Goal: Task Accomplishment & Management: Complete application form

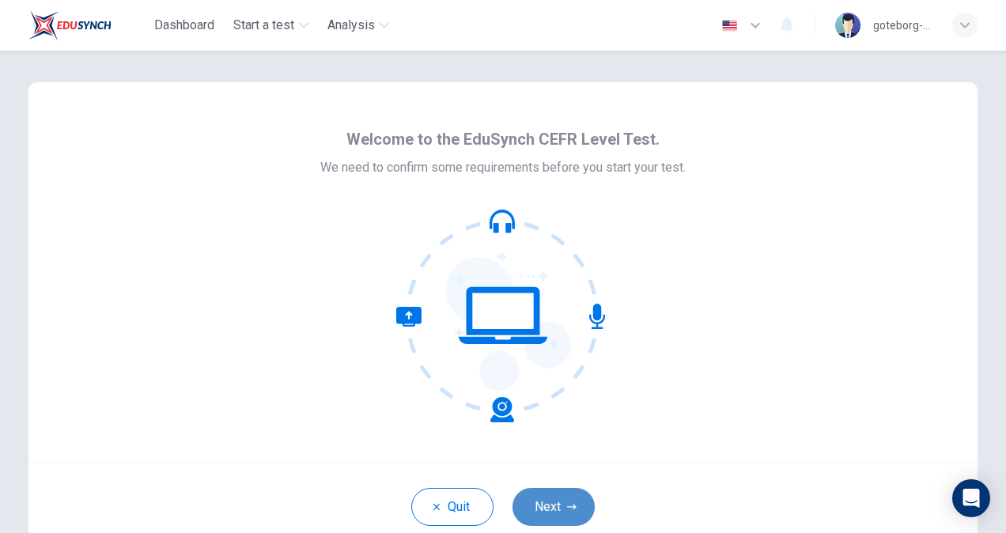
click at [549, 506] on button "Next" at bounding box center [554, 507] width 82 height 38
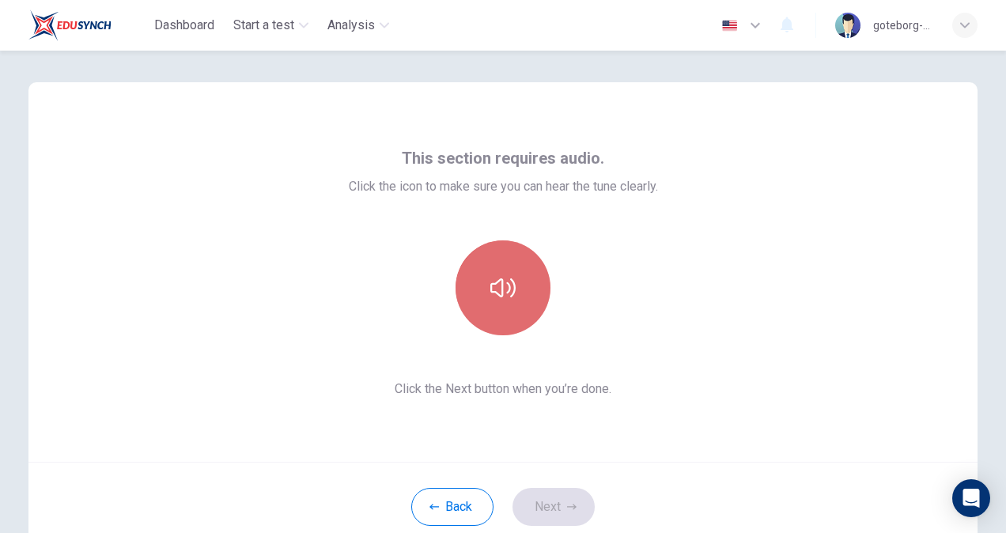
click at [512, 280] on button "button" at bounding box center [503, 288] width 95 height 95
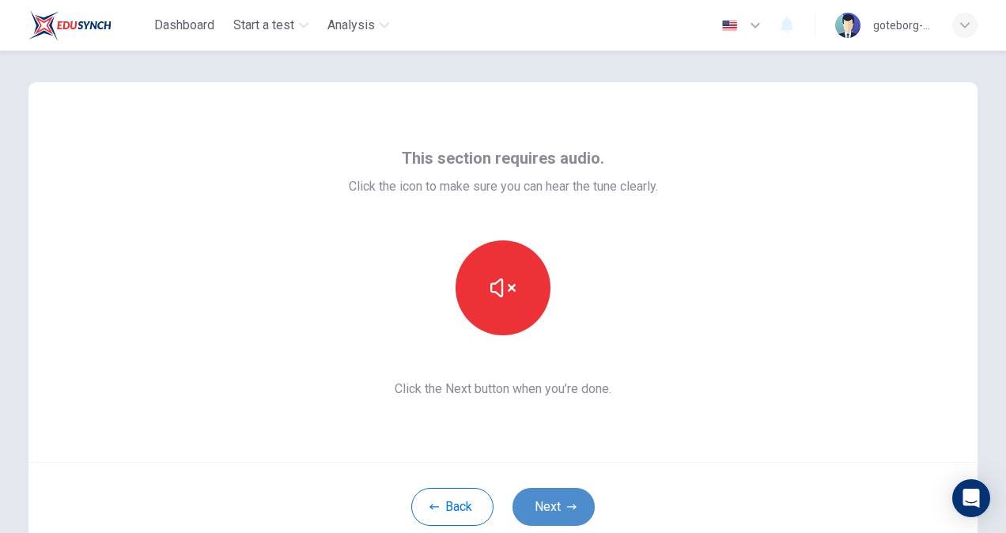
click at [547, 510] on button "Next" at bounding box center [554, 507] width 82 height 38
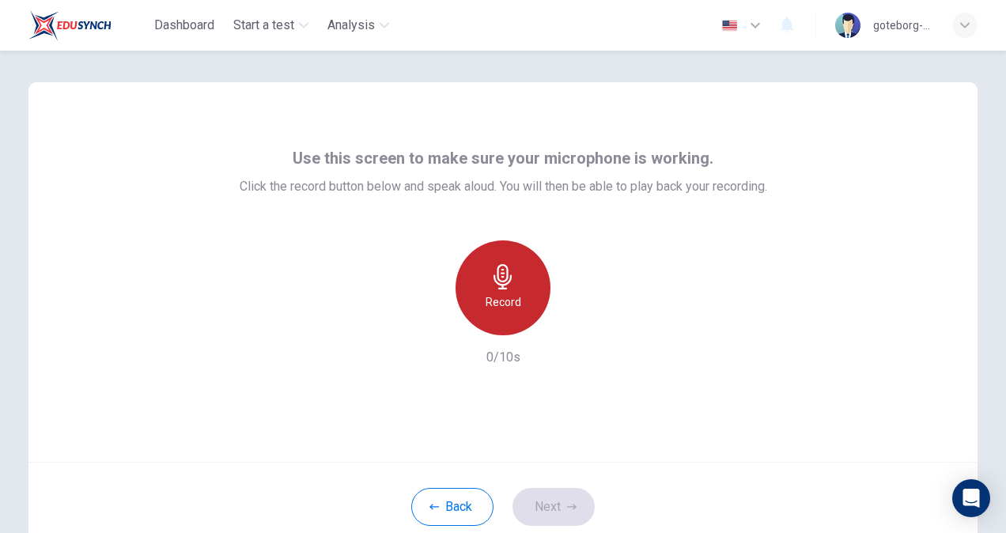
click at [508, 290] on div "Record" at bounding box center [503, 288] width 95 height 95
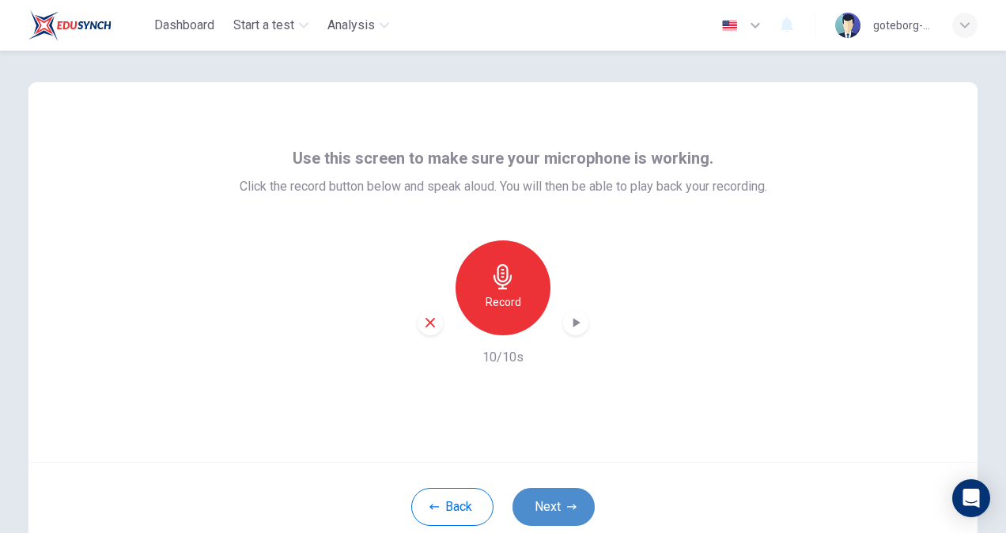
click at [548, 513] on button "Next" at bounding box center [554, 507] width 82 height 38
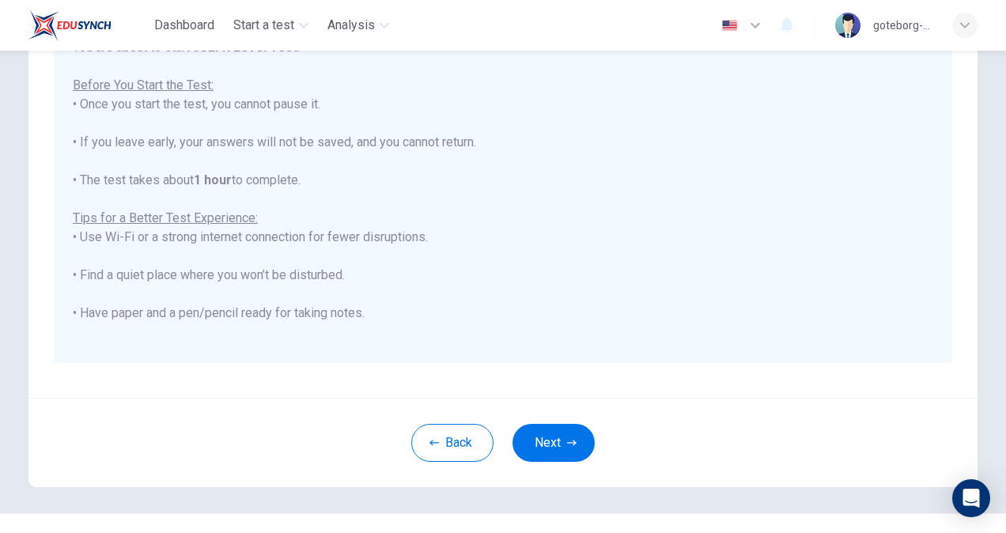
scroll to position [296, 0]
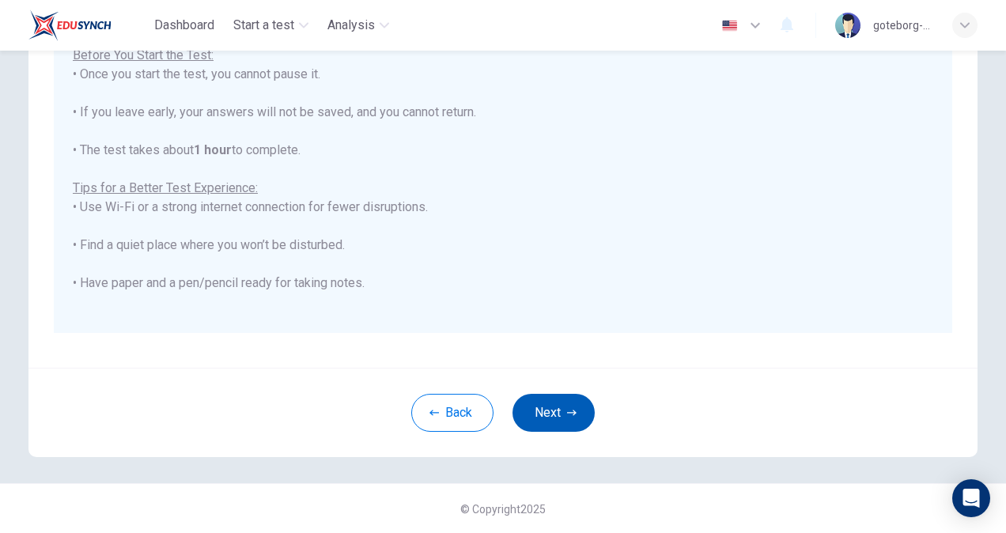
click at [533, 419] on button "Next" at bounding box center [554, 413] width 82 height 38
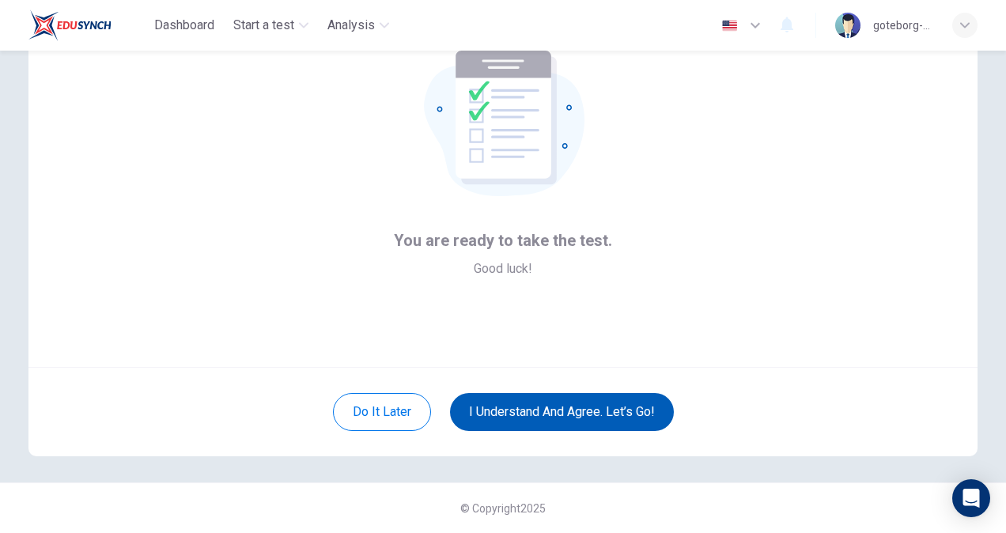
scroll to position [95, 0]
click at [563, 418] on button "I understand and agree. Let’s go!" at bounding box center [562, 412] width 224 height 38
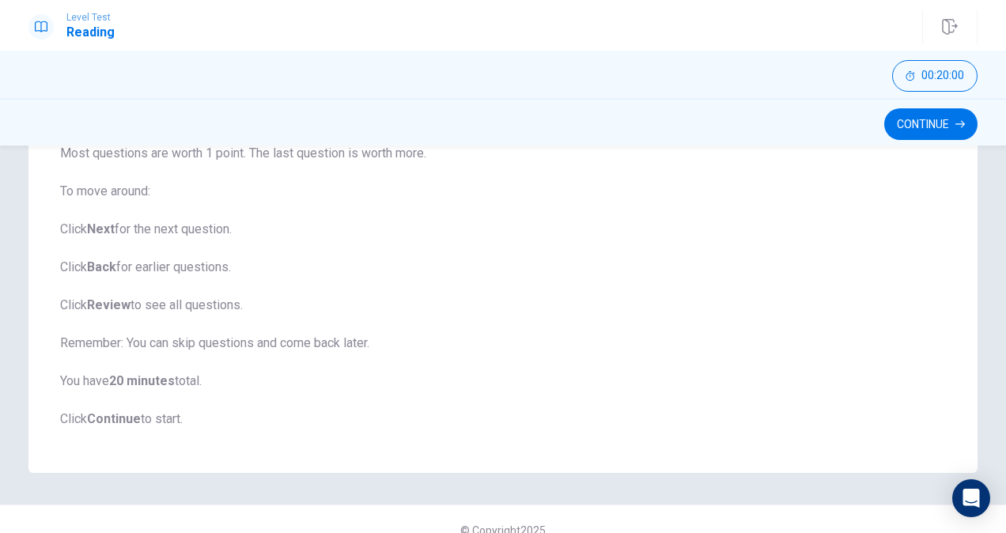
scroll to position [233, 0]
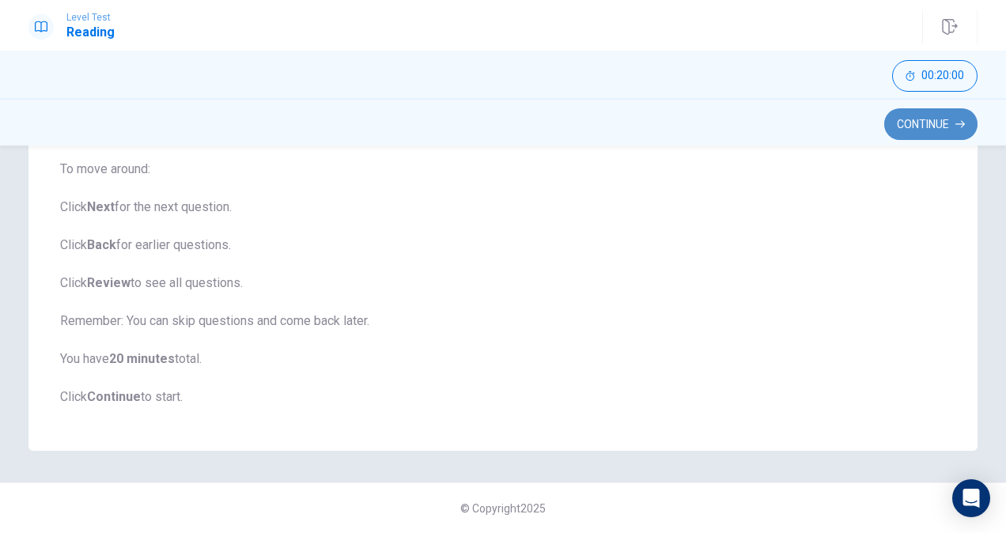
click at [929, 125] on button "Continue" at bounding box center [931, 124] width 93 height 32
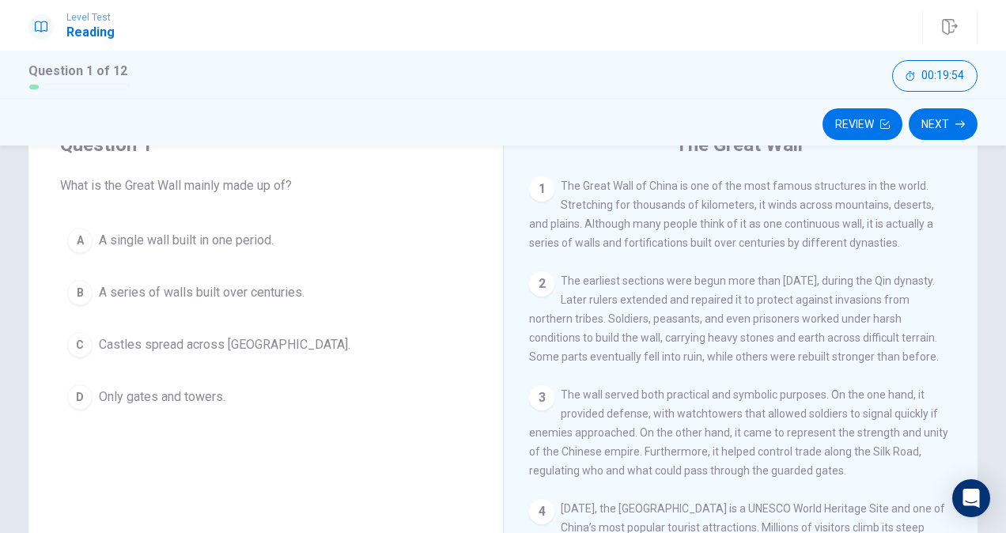
scroll to position [76, 0]
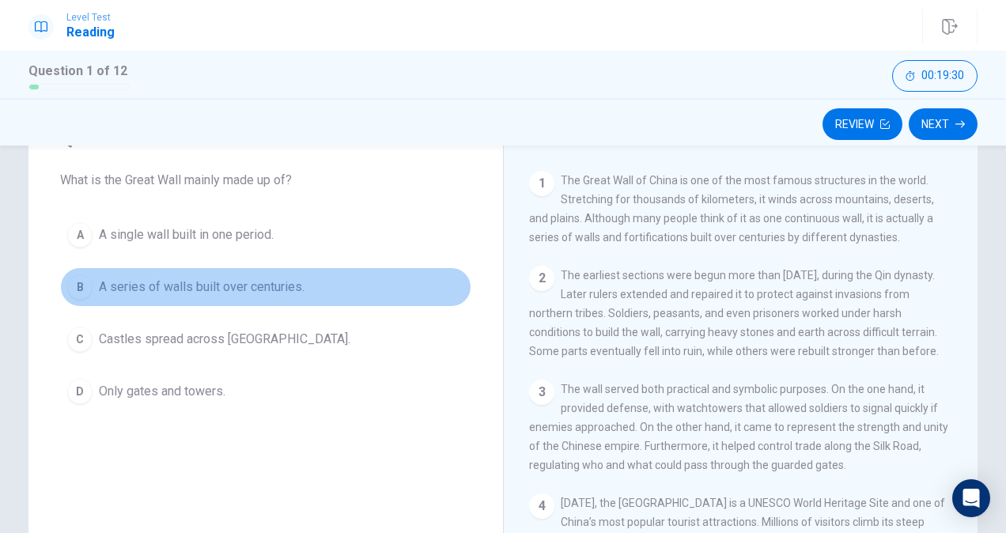
click at [248, 286] on span "A series of walls built over centuries." at bounding box center [202, 287] width 206 height 19
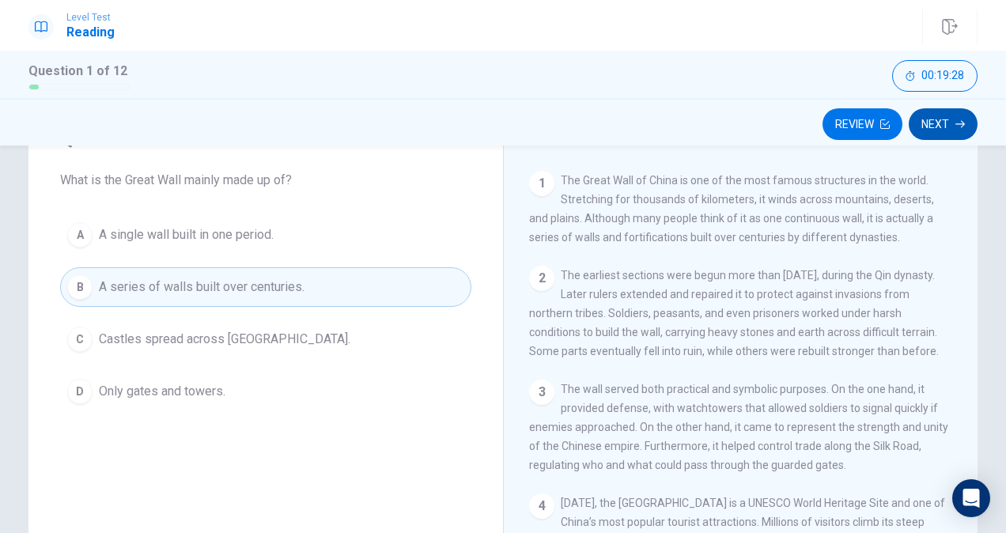
click at [942, 125] on button "Next" at bounding box center [943, 124] width 69 height 32
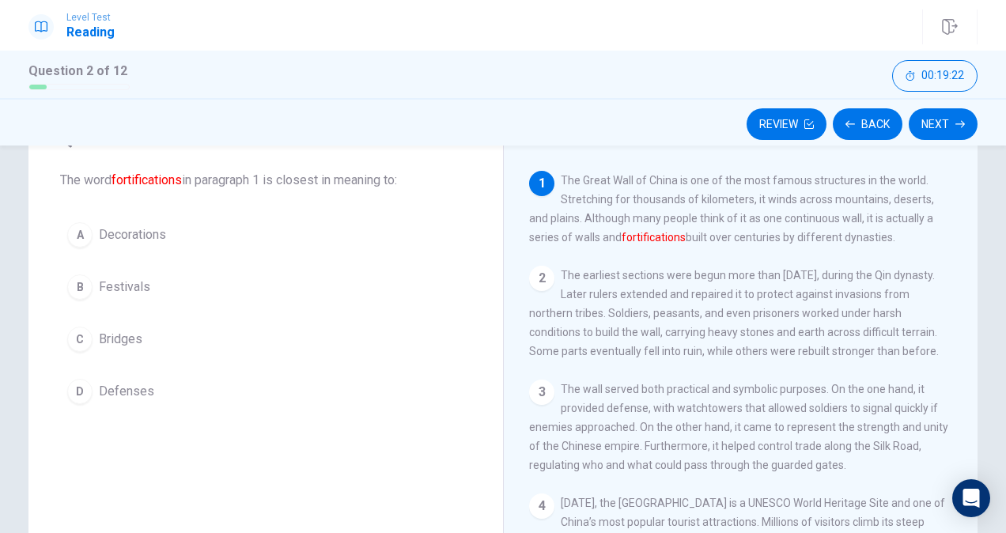
click at [128, 387] on span "Defenses" at bounding box center [126, 391] width 55 height 19
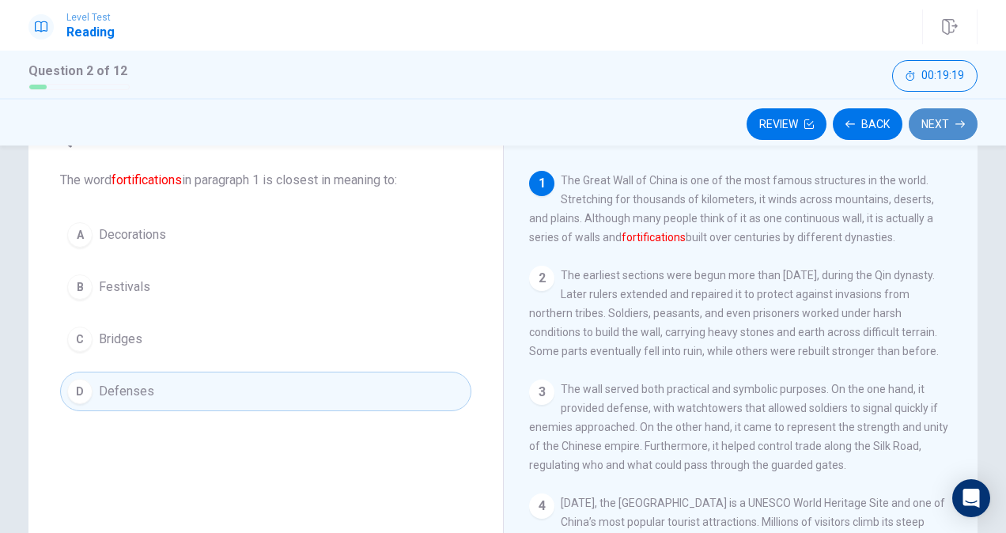
click at [945, 128] on button "Next" at bounding box center [943, 124] width 69 height 32
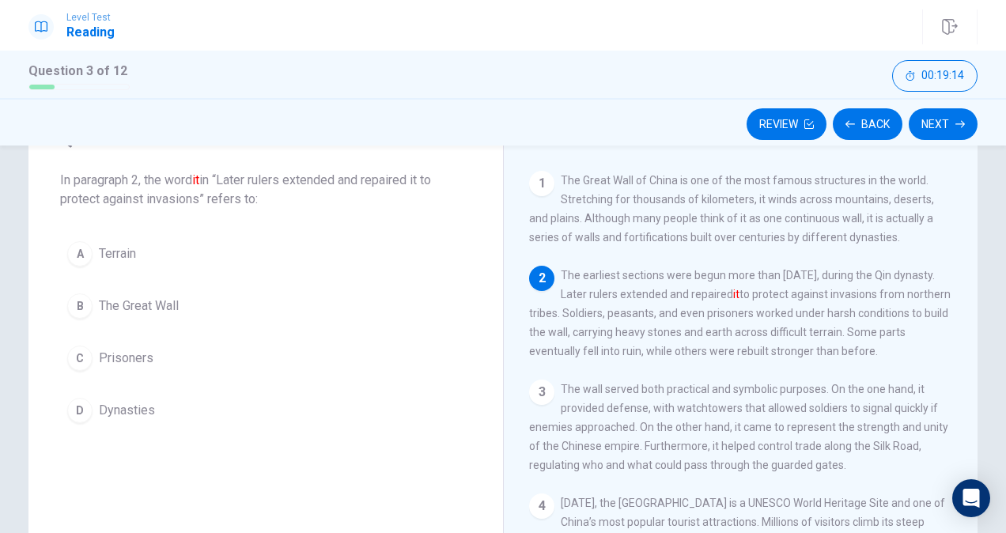
click at [141, 311] on span "The Great Wall" at bounding box center [139, 306] width 80 height 19
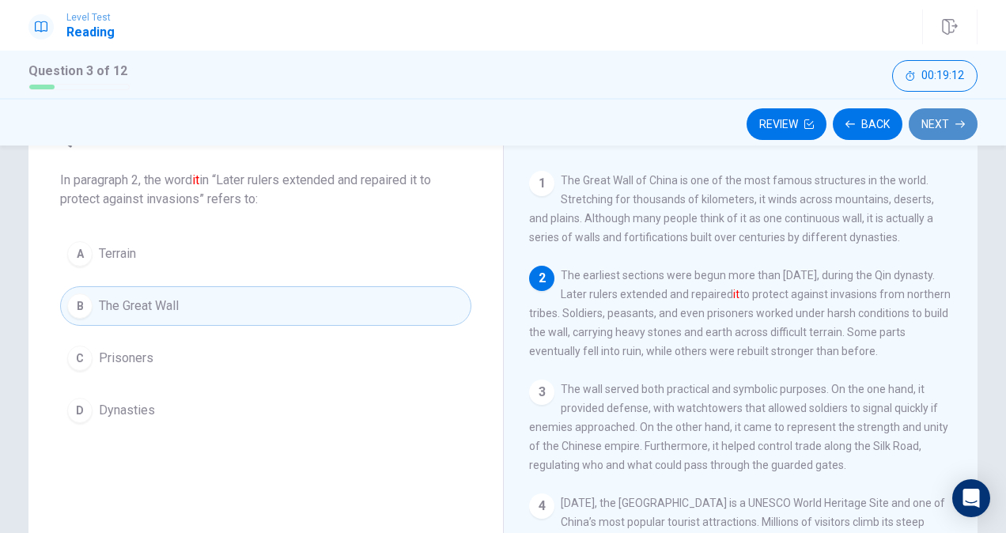
click at [949, 129] on button "Next" at bounding box center [943, 124] width 69 height 32
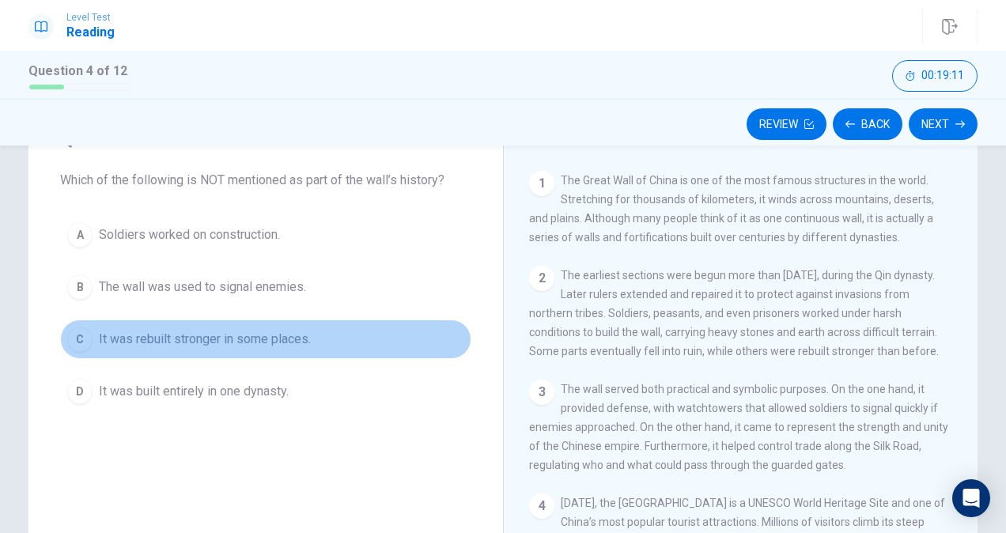
click at [212, 340] on span "It was rebuilt stronger in some places." at bounding box center [205, 339] width 212 height 19
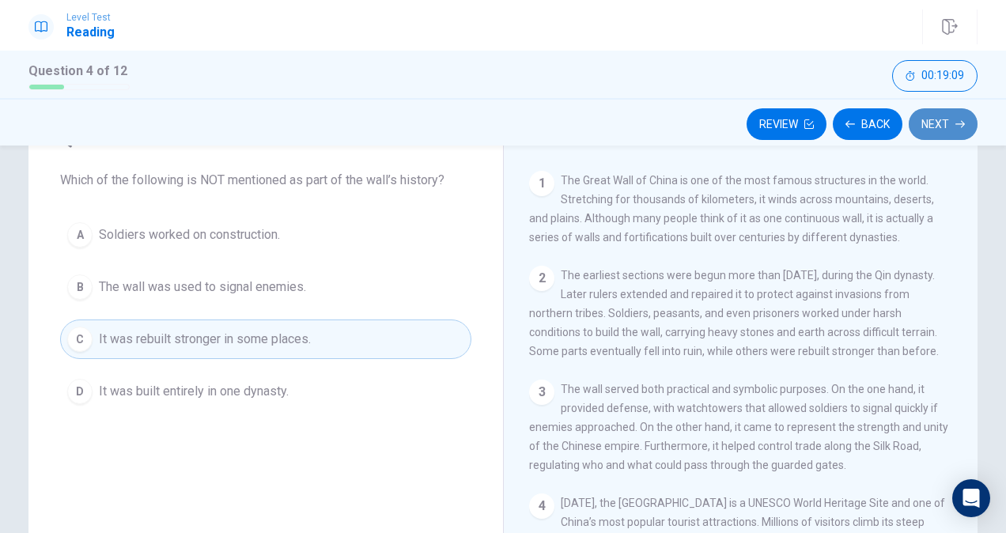
click at [949, 129] on button "Next" at bounding box center [943, 124] width 69 height 32
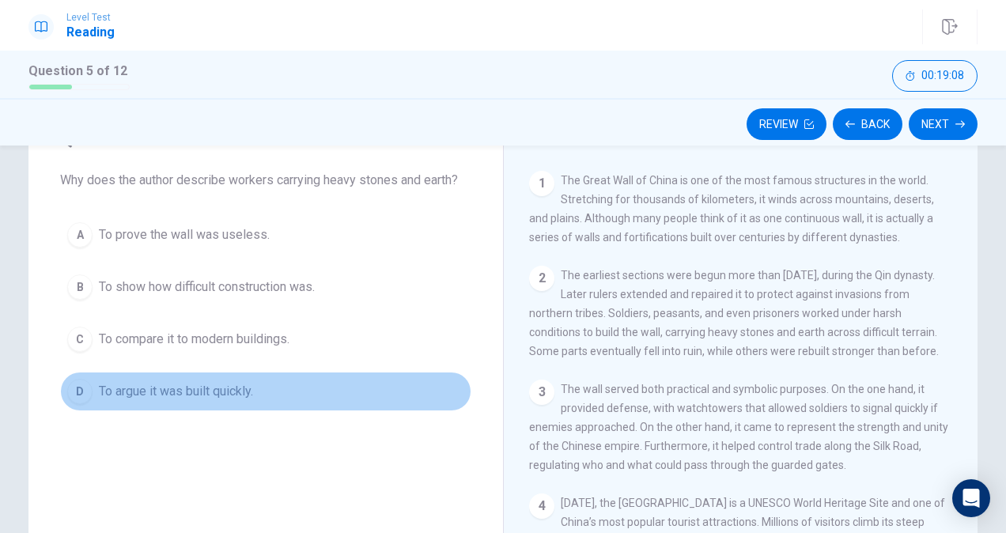
click at [221, 392] on span "To argue it was built quickly." at bounding box center [176, 391] width 154 height 19
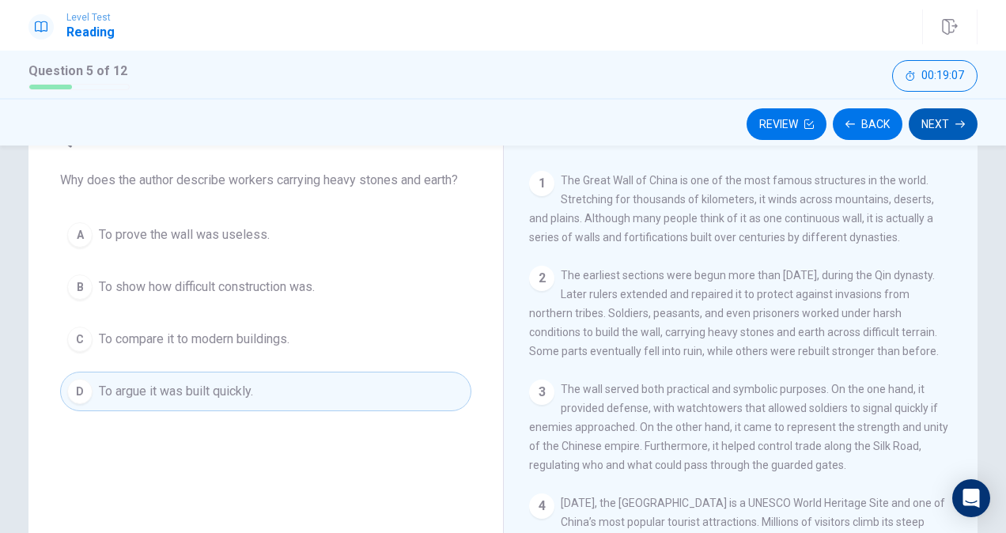
click at [956, 125] on icon "button" at bounding box center [960, 123] width 9 height 9
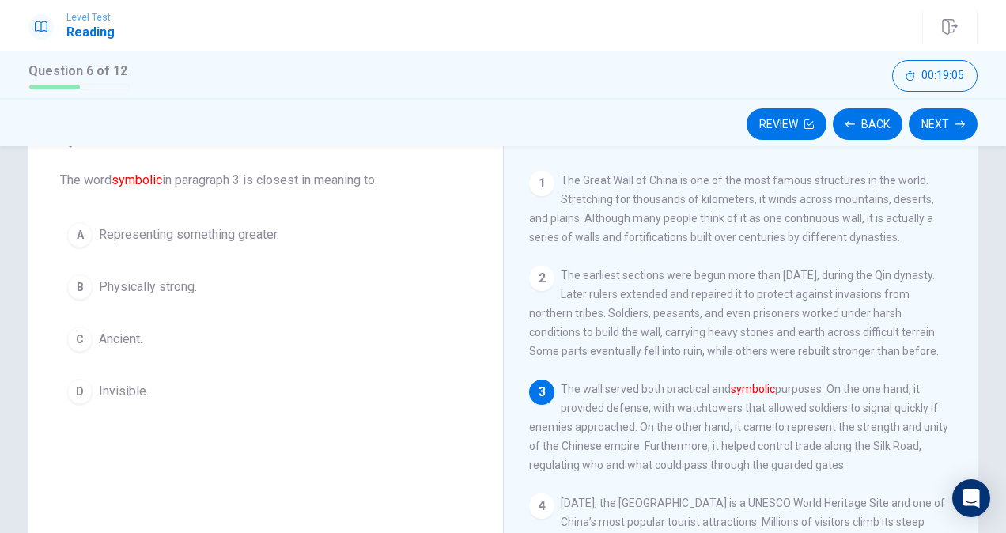
click at [146, 282] on span "Physically strong." at bounding box center [148, 287] width 98 height 19
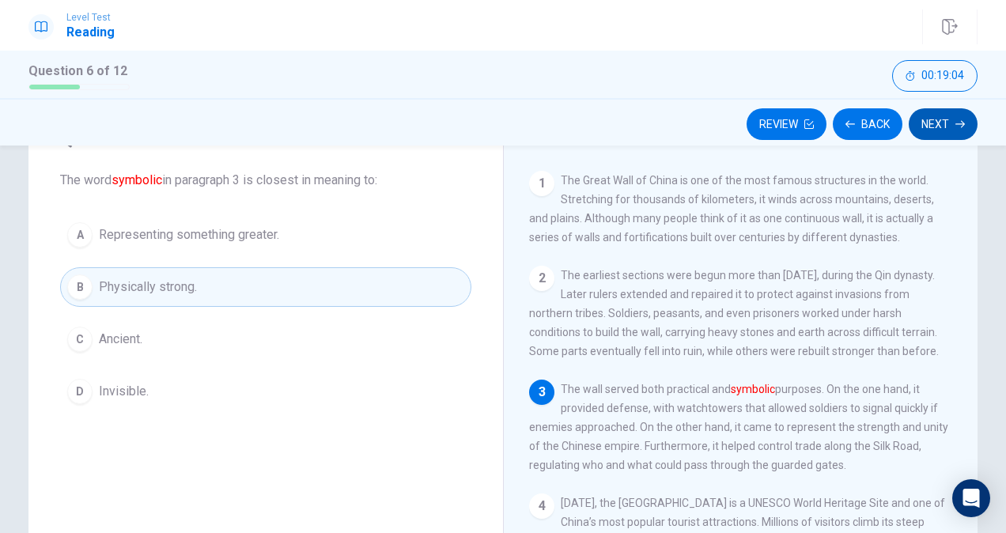
click at [947, 119] on button "Next" at bounding box center [943, 124] width 69 height 32
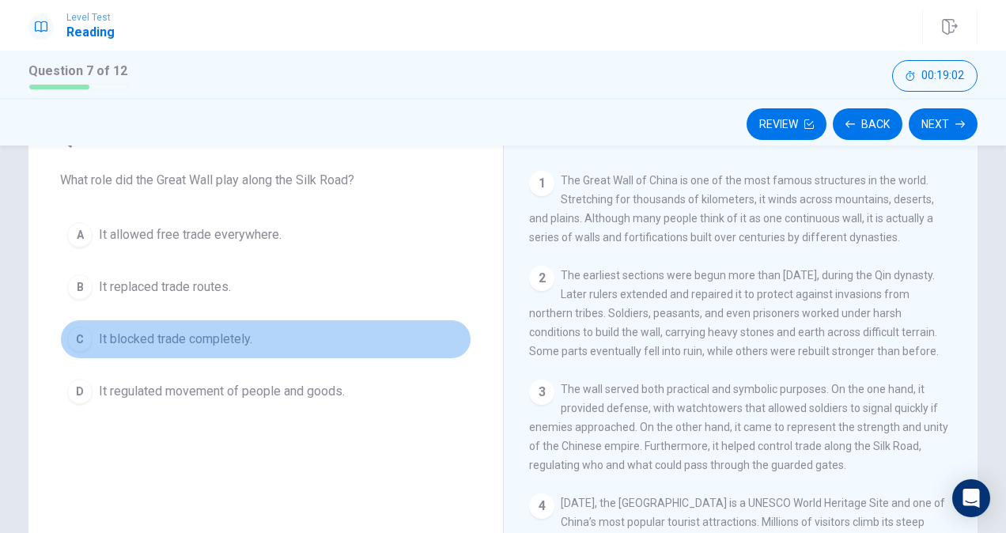
click at [202, 339] on span "It blocked trade completely." at bounding box center [175, 339] width 153 height 19
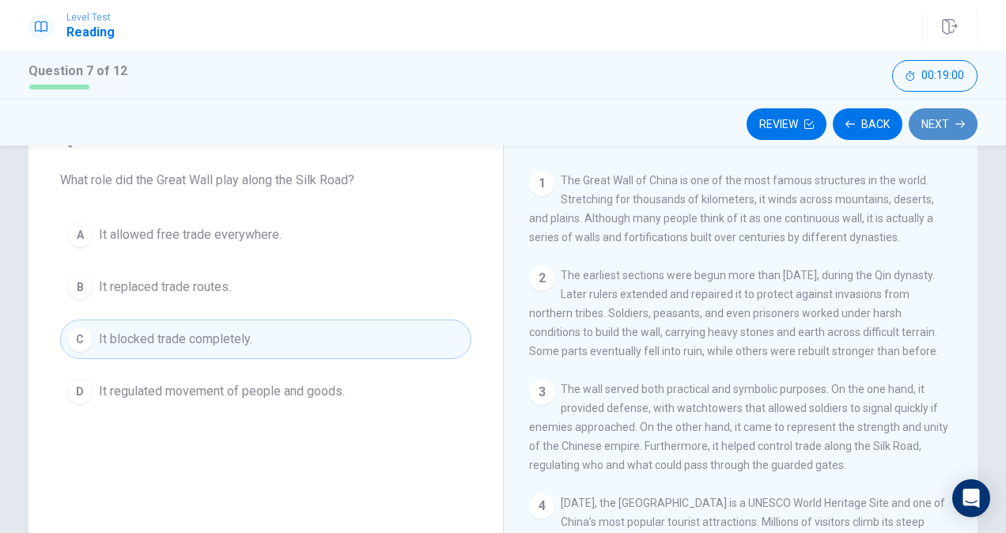
click at [947, 123] on button "Next" at bounding box center [943, 124] width 69 height 32
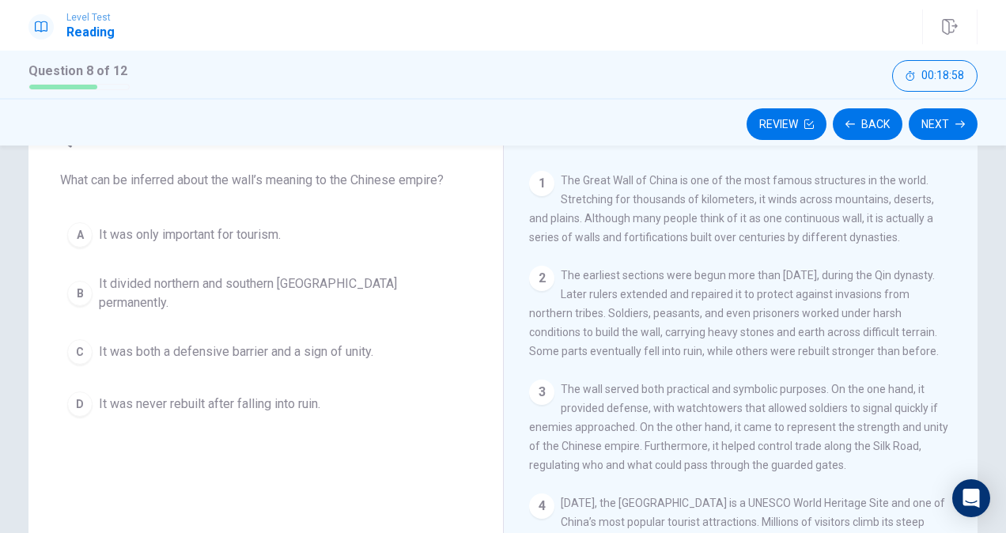
click at [224, 237] on span "It was only important for tourism." at bounding box center [190, 234] width 182 height 19
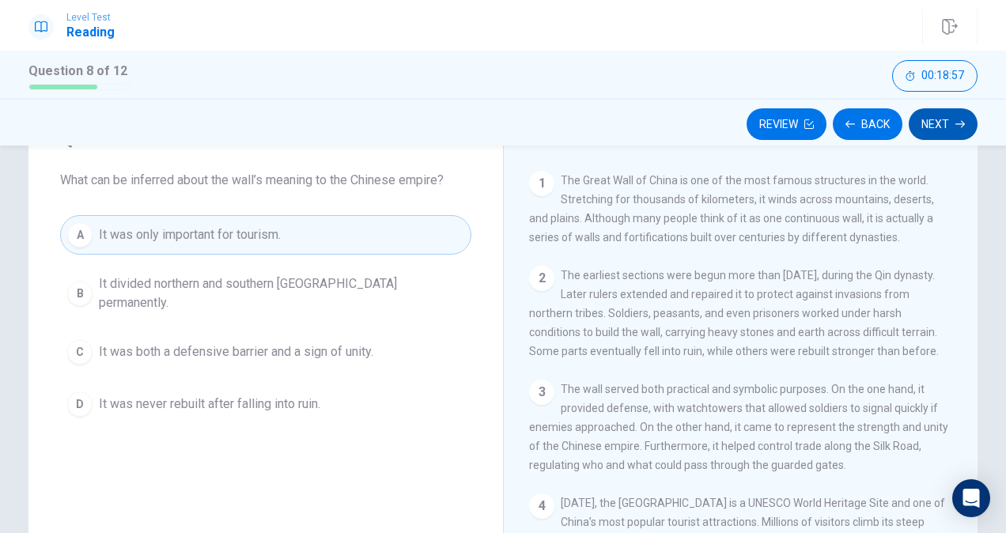
click at [938, 132] on button "Next" at bounding box center [943, 124] width 69 height 32
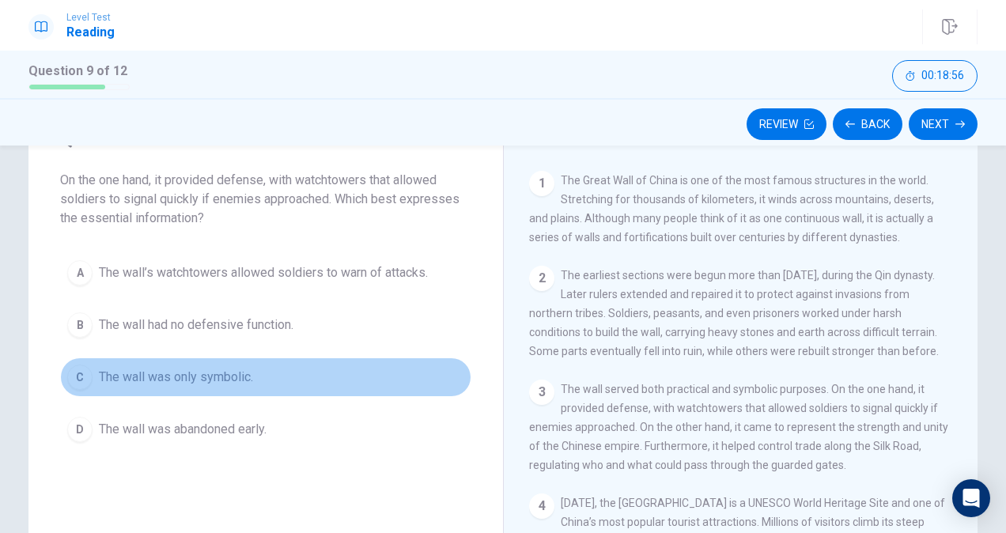
click at [212, 380] on span "The wall was only symbolic." at bounding box center [176, 377] width 154 height 19
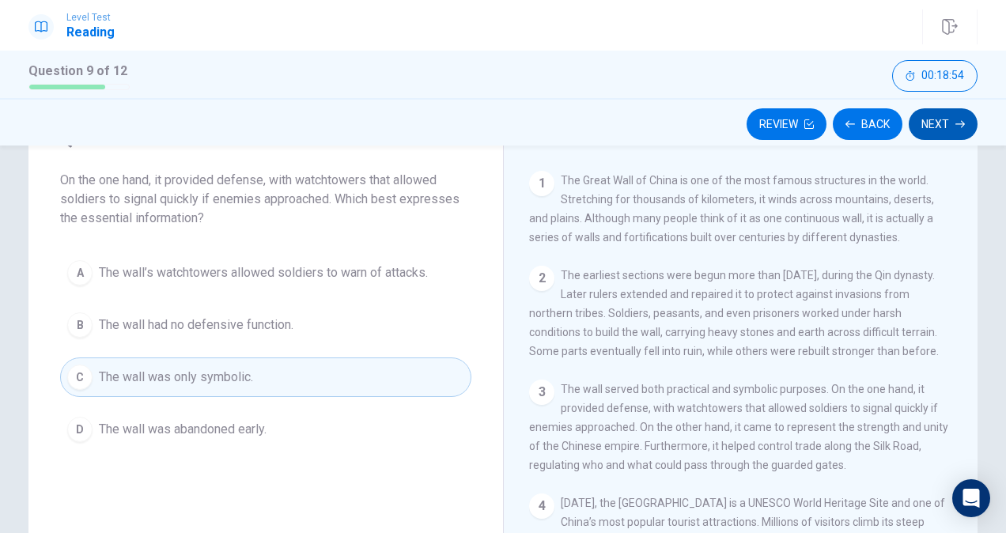
click at [939, 130] on button "Next" at bounding box center [943, 124] width 69 height 32
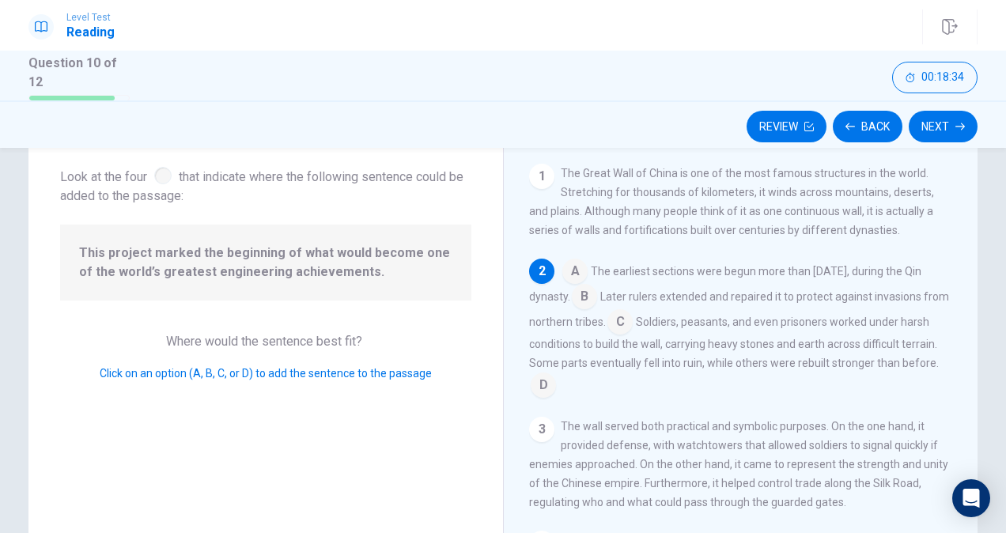
scroll to position [87, 0]
click at [597, 299] on input at bounding box center [584, 296] width 25 height 25
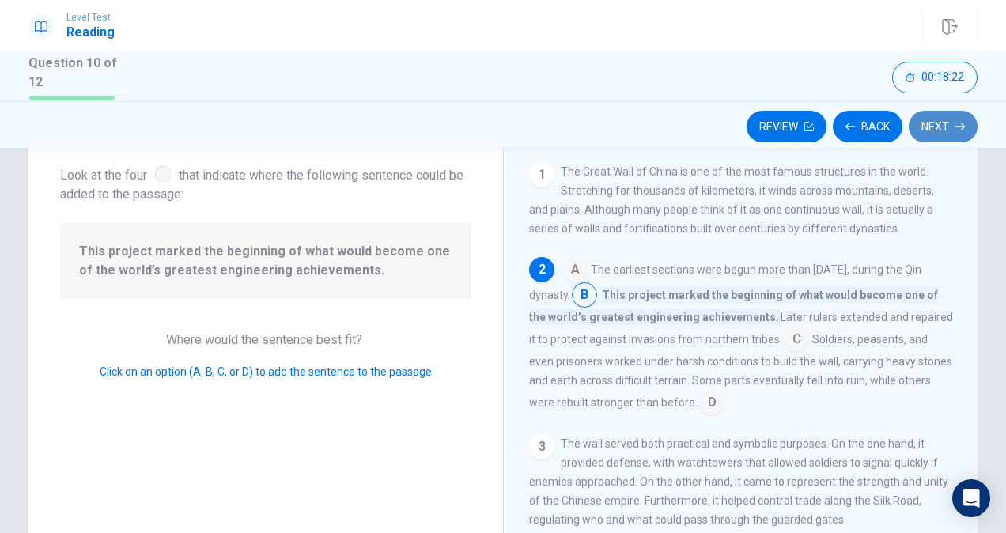
click at [942, 130] on button "Next" at bounding box center [943, 127] width 69 height 32
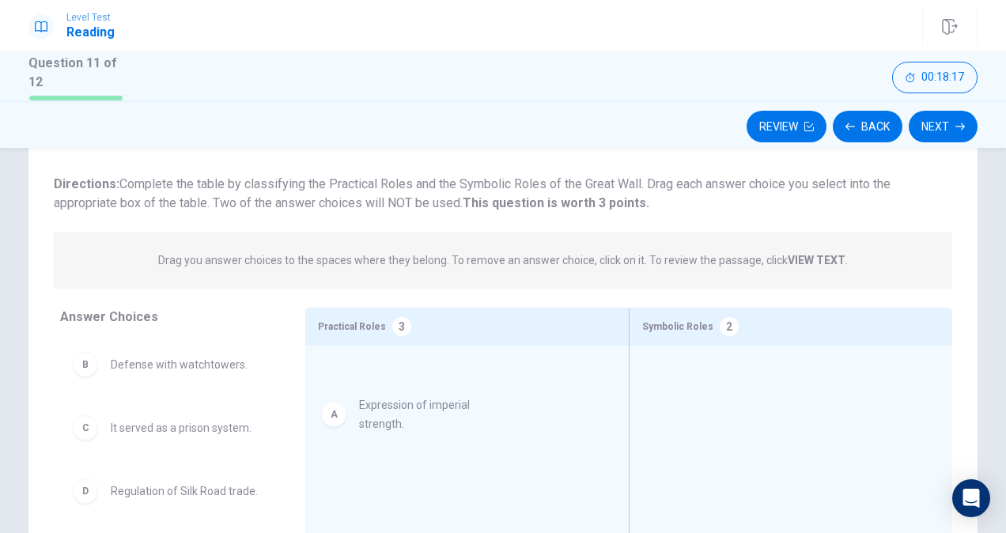
drag, startPoint x: 157, startPoint y: 366, endPoint x: 422, endPoint y: 412, distance: 269.9
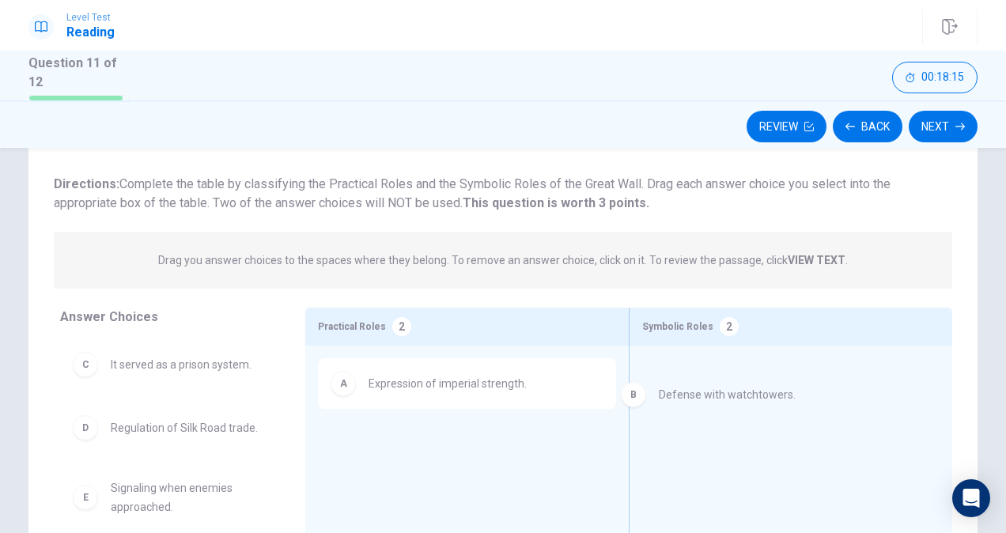
drag, startPoint x: 210, startPoint y: 366, endPoint x: 770, endPoint y: 396, distance: 561.0
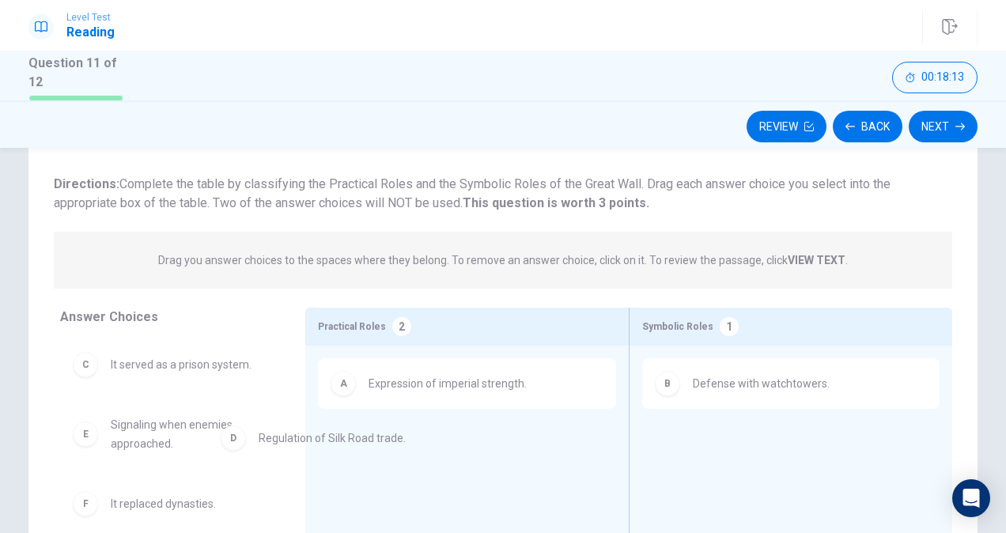
drag, startPoint x: 223, startPoint y: 426, endPoint x: 385, endPoint y: 440, distance: 162.0
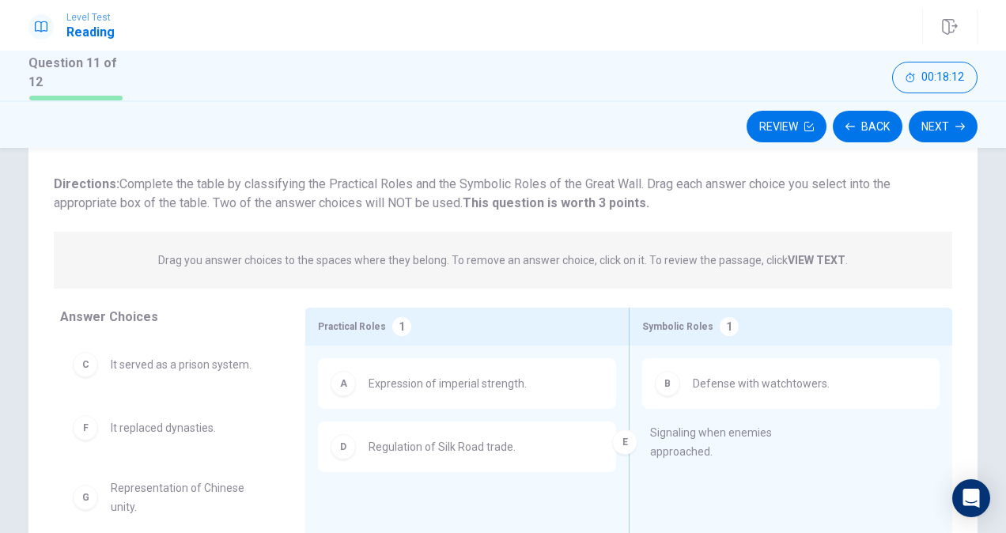
drag, startPoint x: 192, startPoint y: 433, endPoint x: 812, endPoint y: 463, distance: 620.2
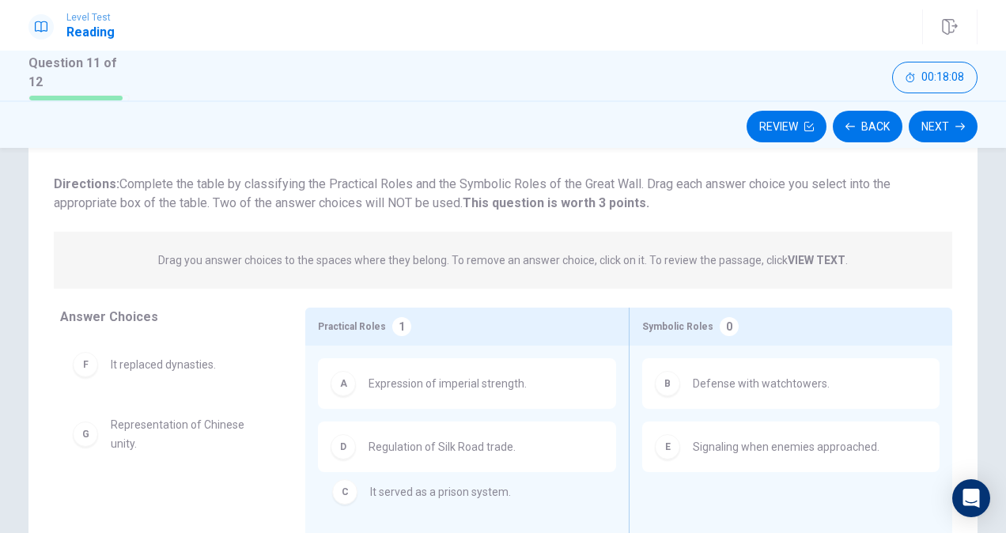
drag, startPoint x: 218, startPoint y: 367, endPoint x: 486, endPoint y: 500, distance: 298.6
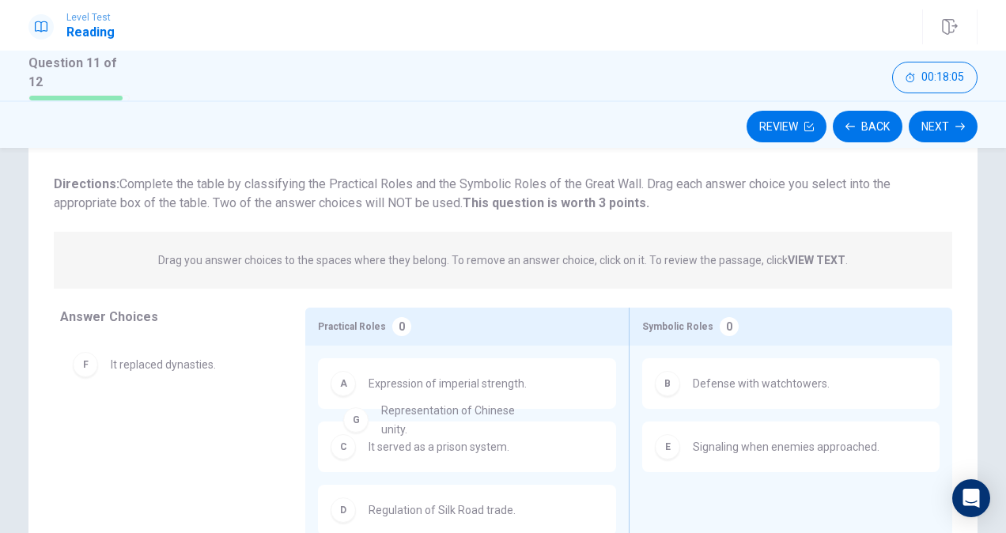
drag, startPoint x: 193, startPoint y: 428, endPoint x: 472, endPoint y: 415, distance: 278.8
drag, startPoint x: 997, startPoint y: 290, endPoint x: 1001, endPoint y: 392, distance: 102.1
click at [1001, 392] on div "Question 11 View text Directions: Complete the table by classifying the Practic…" at bounding box center [503, 340] width 1006 height 385
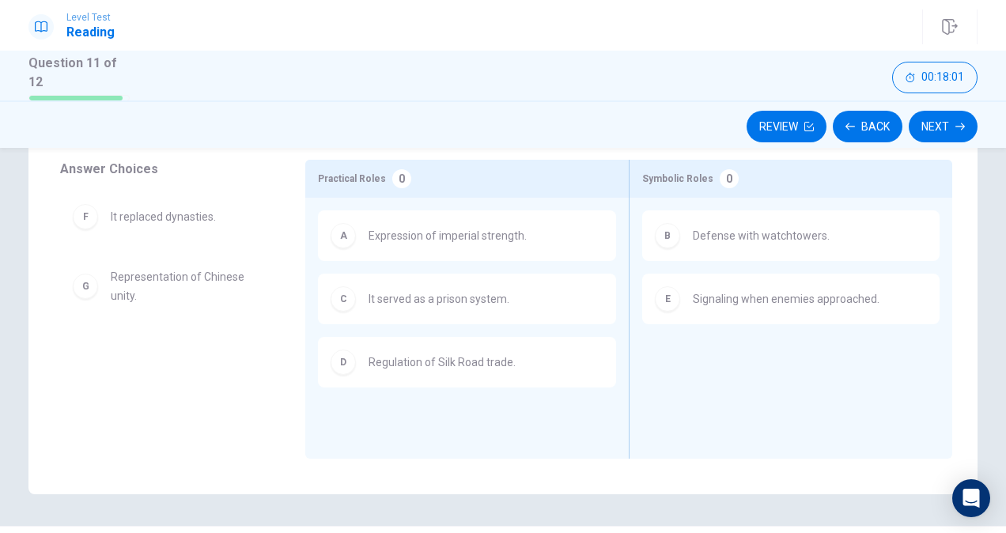
scroll to position [231, 0]
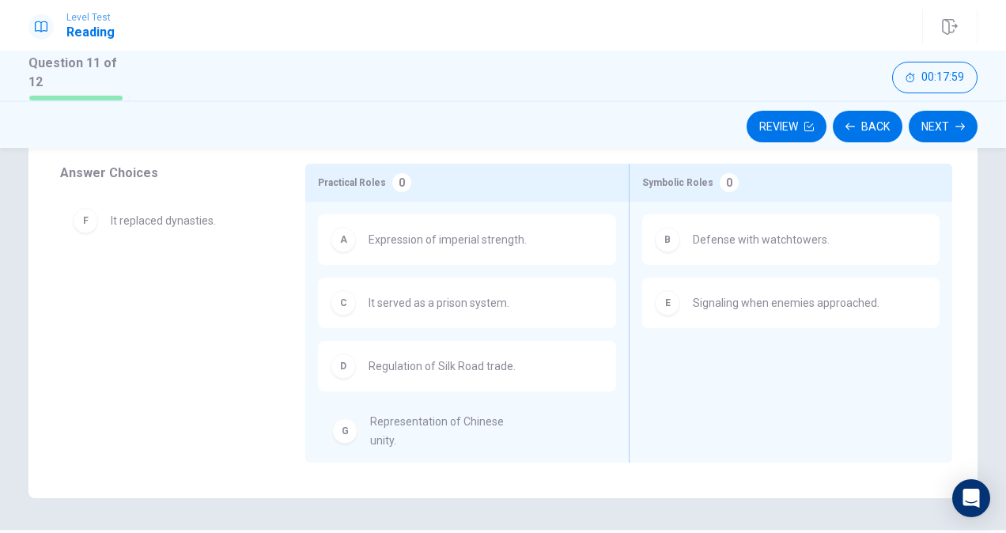
drag, startPoint x: 185, startPoint y: 285, endPoint x: 459, endPoint y: 431, distance: 310.4
drag, startPoint x: 222, startPoint y: 236, endPoint x: 764, endPoint y: 354, distance: 554.8
drag, startPoint x: 152, startPoint y: 289, endPoint x: 737, endPoint y: 373, distance: 591.6
click at [938, 138] on button "Next" at bounding box center [943, 127] width 69 height 32
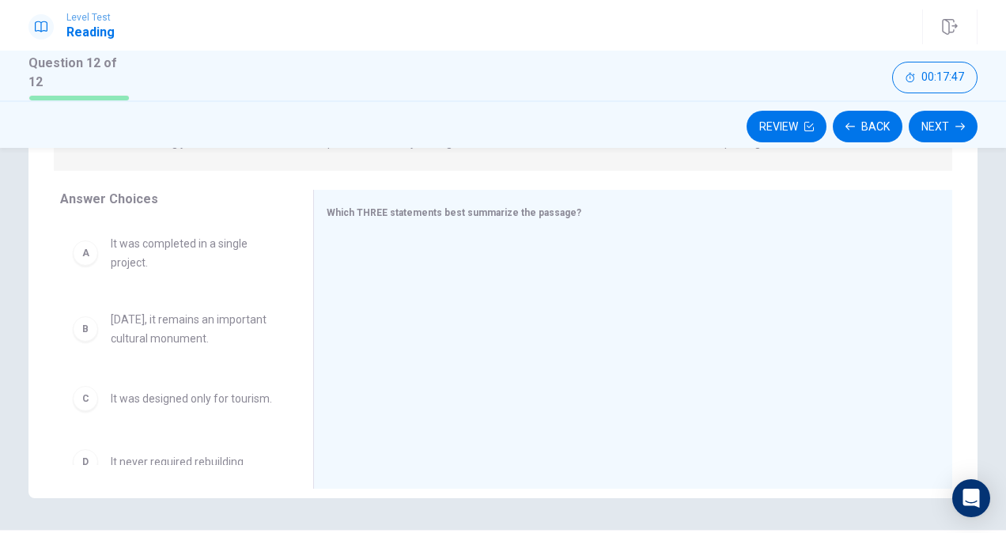
click at [189, 247] on span "It was completed in a single project." at bounding box center [193, 253] width 165 height 38
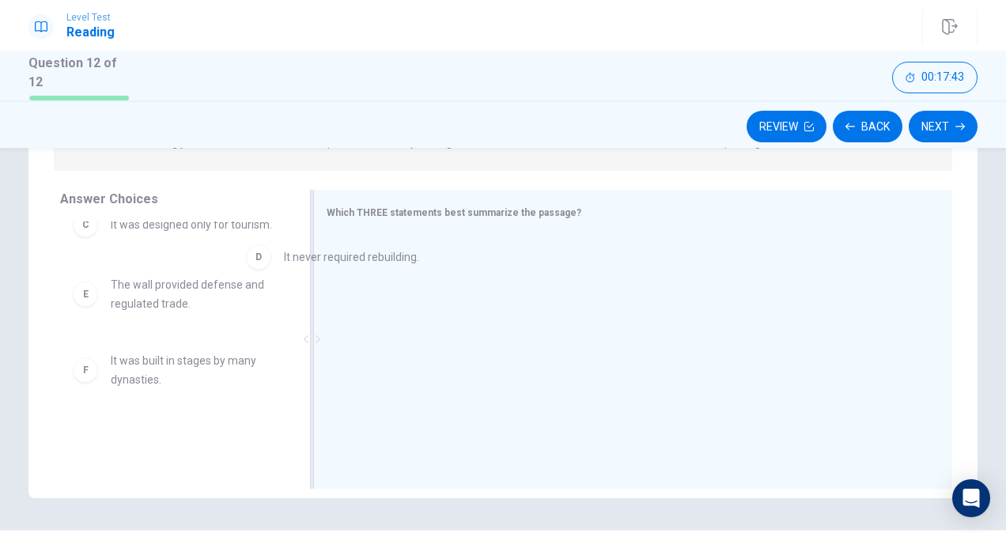
scroll to position [182, 0]
drag, startPoint x: 213, startPoint y: 290, endPoint x: 529, endPoint y: 247, distance: 318.6
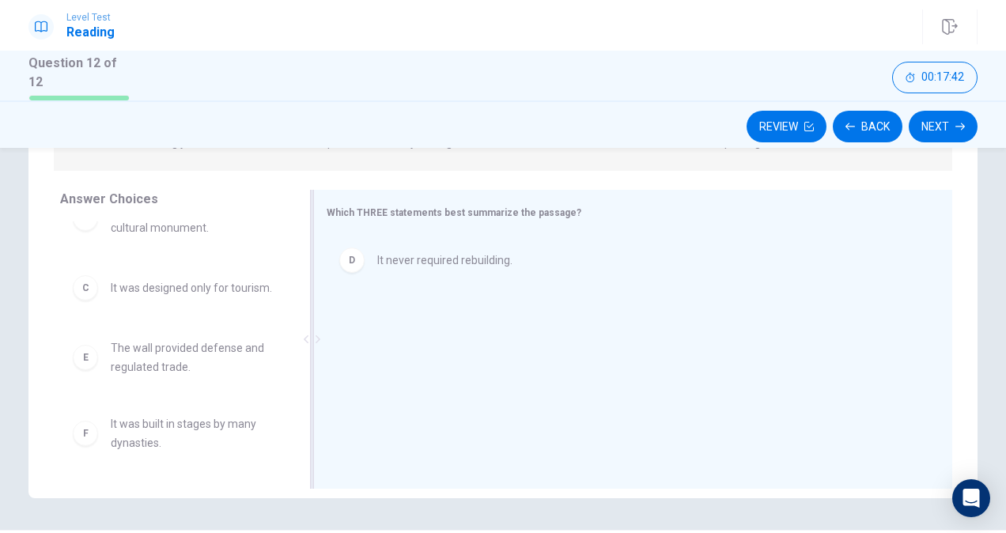
scroll to position [123, 0]
drag, startPoint x: 196, startPoint y: 427, endPoint x: 483, endPoint y: 310, distance: 309.4
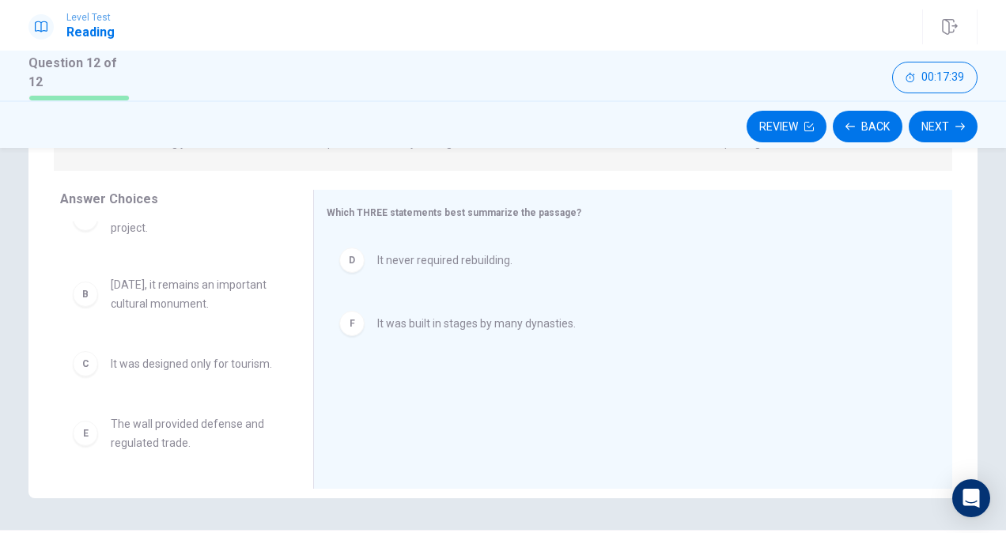
scroll to position [47, 0]
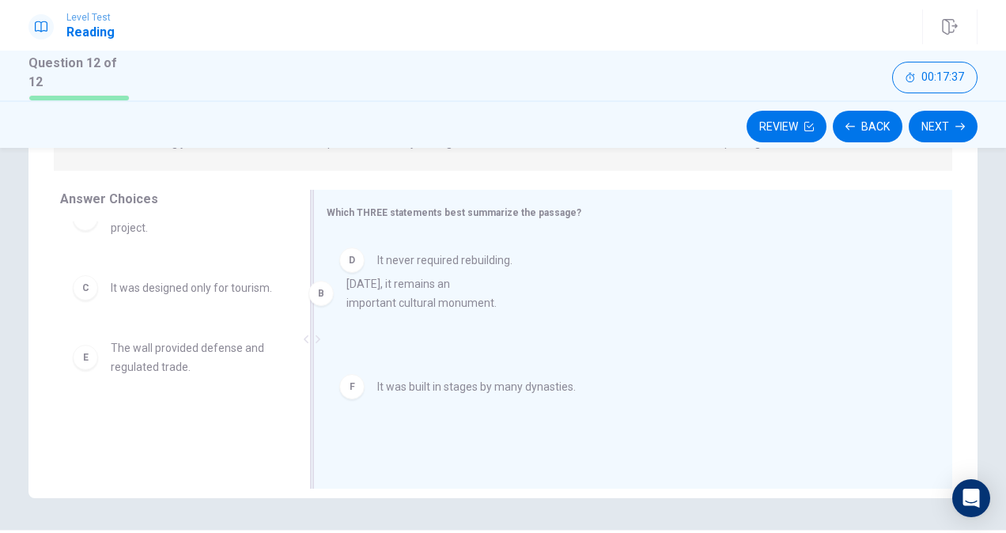
drag, startPoint x: 172, startPoint y: 285, endPoint x: 427, endPoint y: 303, distance: 256.2
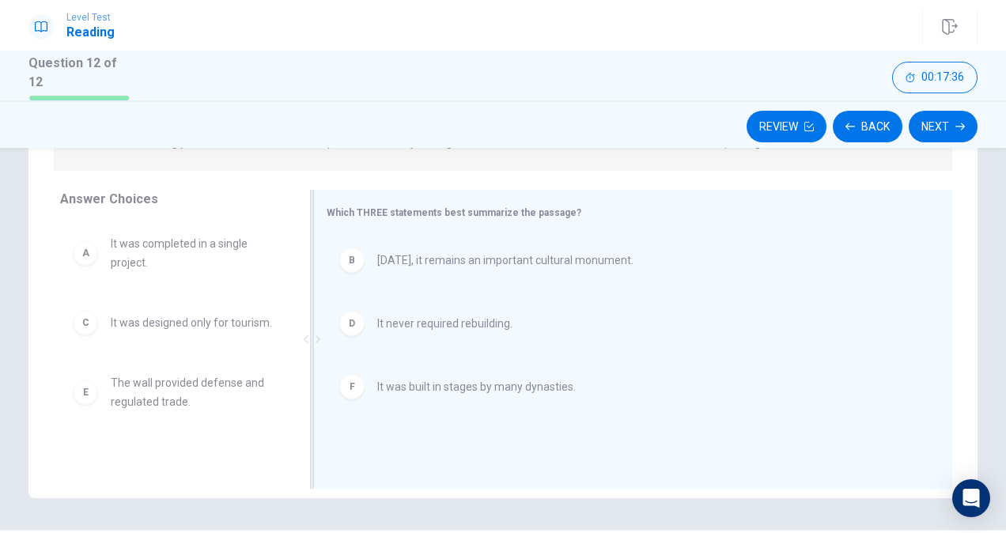
scroll to position [0, 0]
click at [933, 127] on button "Next" at bounding box center [943, 127] width 69 height 32
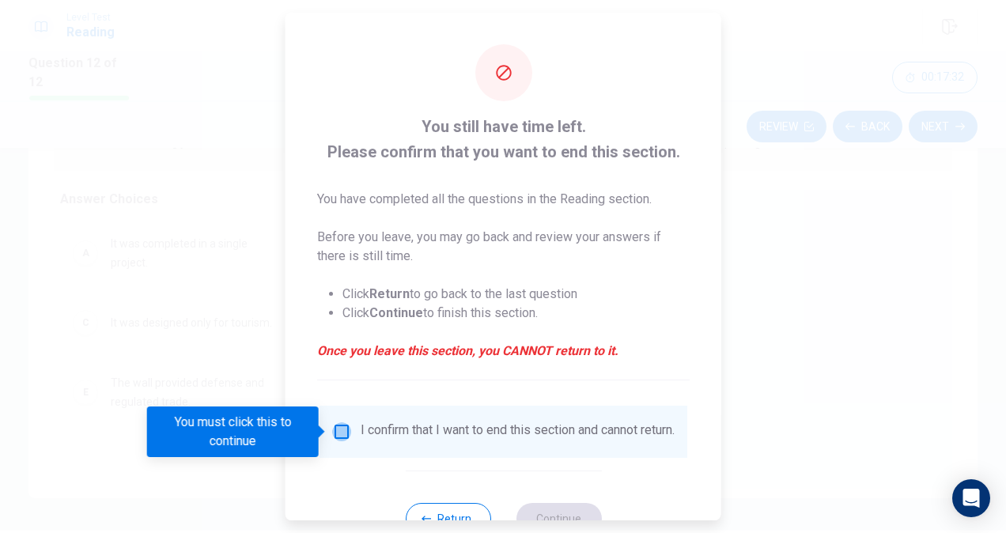
click at [345, 436] on input "You must click this to continue" at bounding box center [341, 431] width 19 height 19
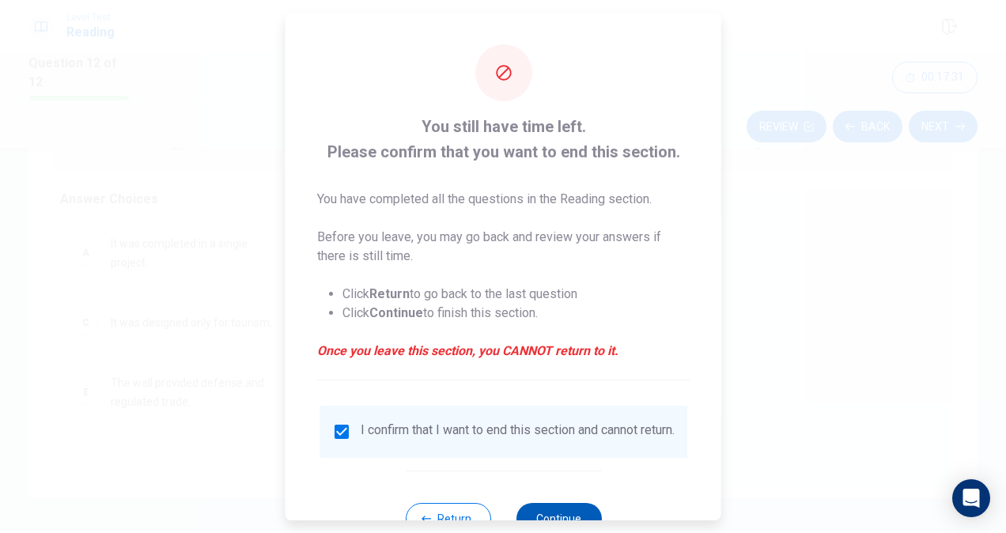
click at [566, 518] on button "Continue" at bounding box center [558, 519] width 85 height 32
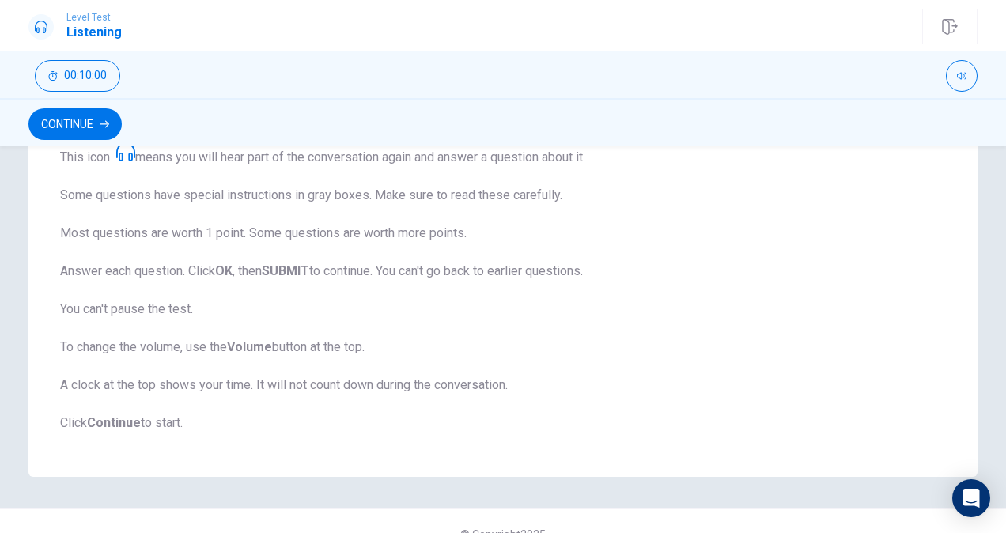
scroll to position [313, 0]
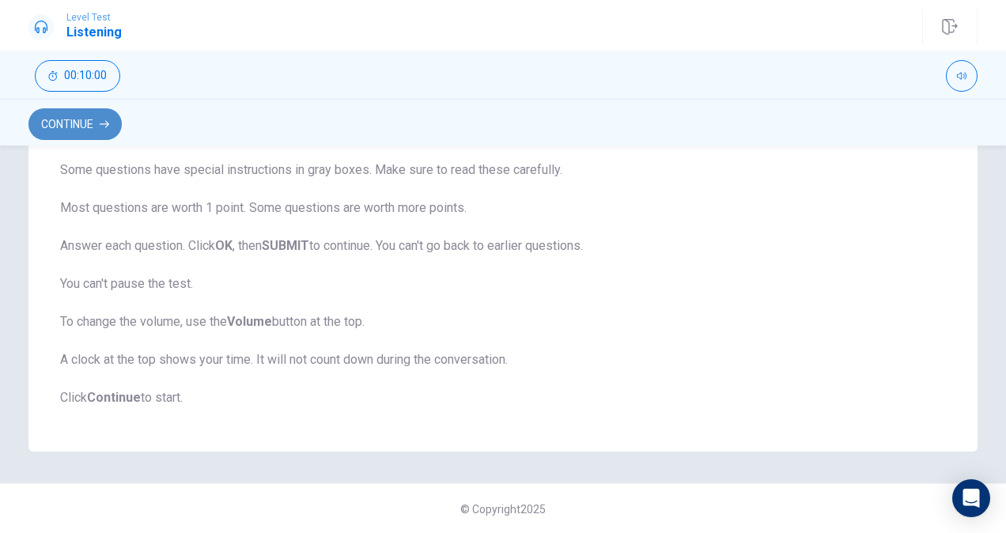
click at [93, 129] on button "Continue" at bounding box center [74, 124] width 93 height 32
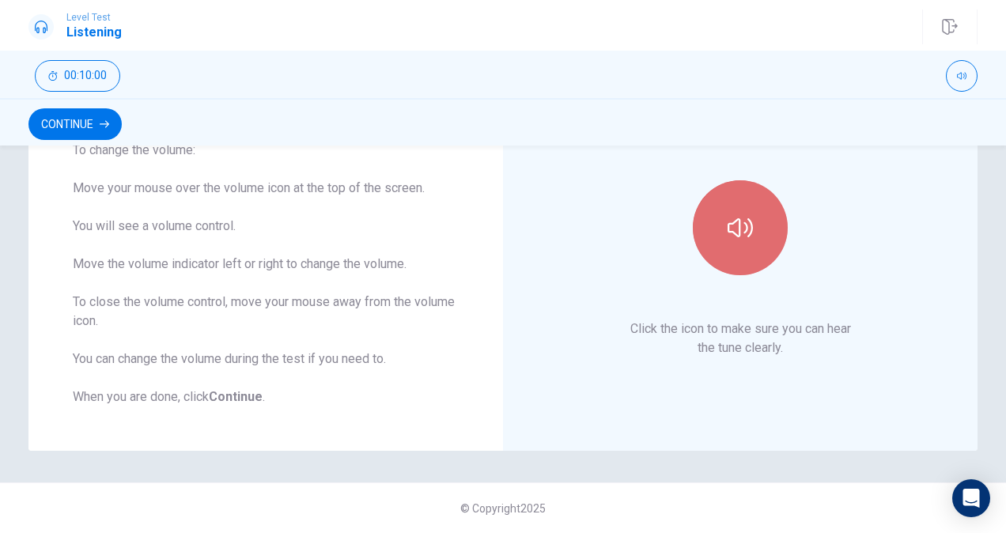
click at [742, 242] on button "button" at bounding box center [740, 227] width 95 height 95
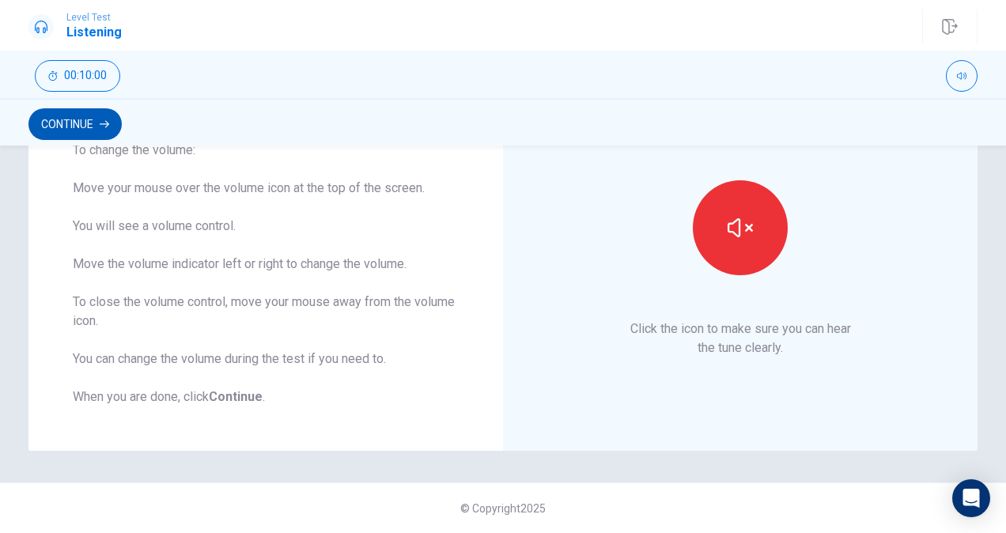
click at [79, 124] on button "Continue" at bounding box center [74, 124] width 93 height 32
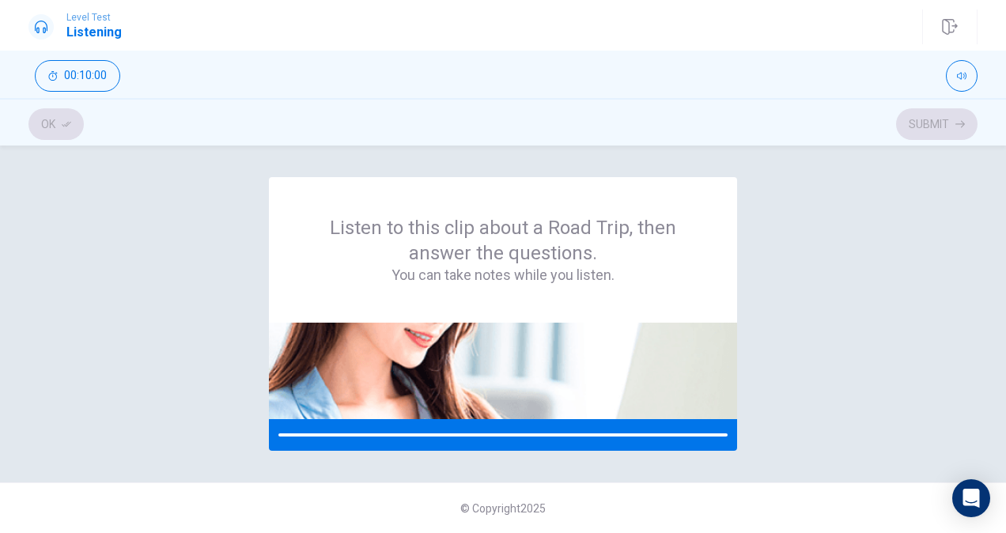
scroll to position [0, 0]
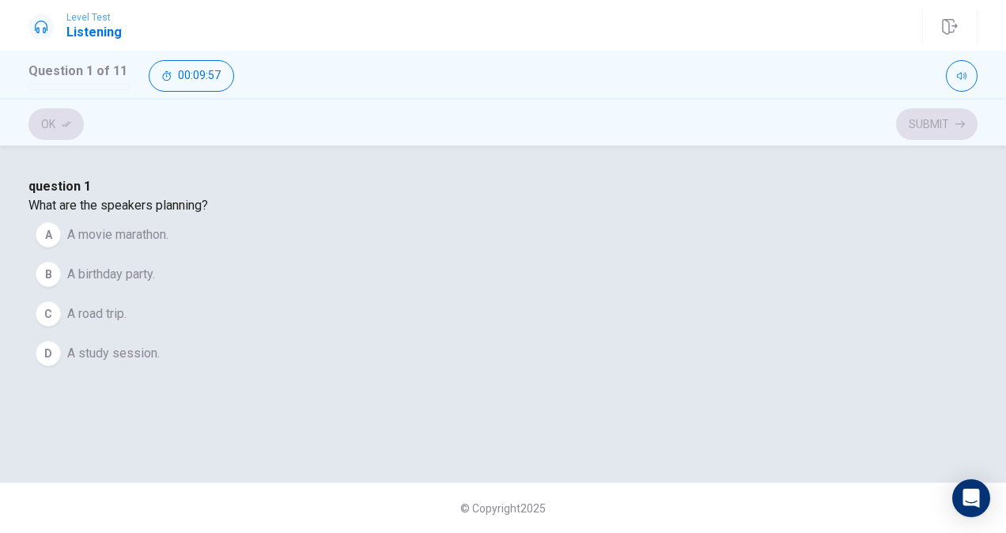
click at [127, 324] on span "A road trip." at bounding box center [96, 314] width 59 height 19
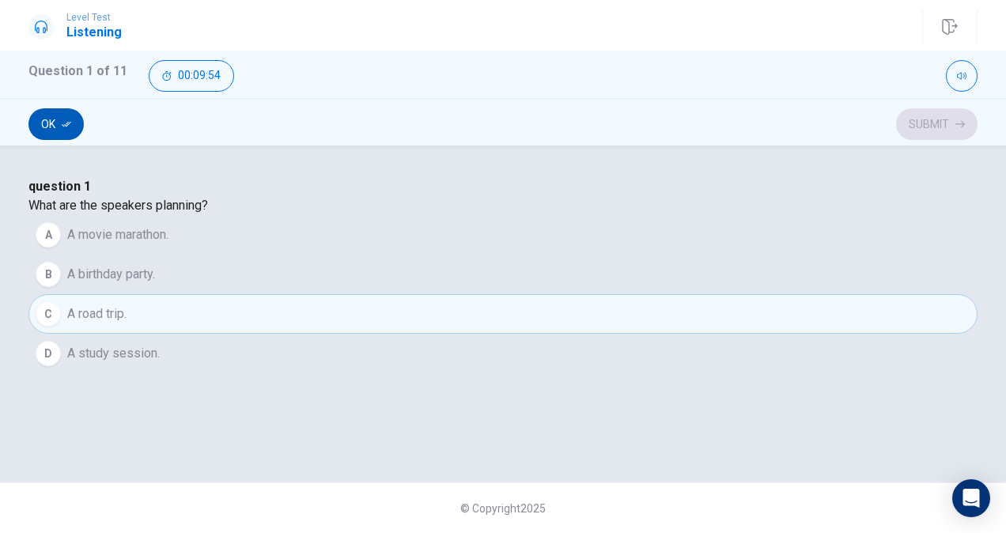
click at [59, 119] on button "Ok" at bounding box center [55, 124] width 55 height 32
click at [931, 132] on button "Submit" at bounding box center [936, 124] width 81 height 32
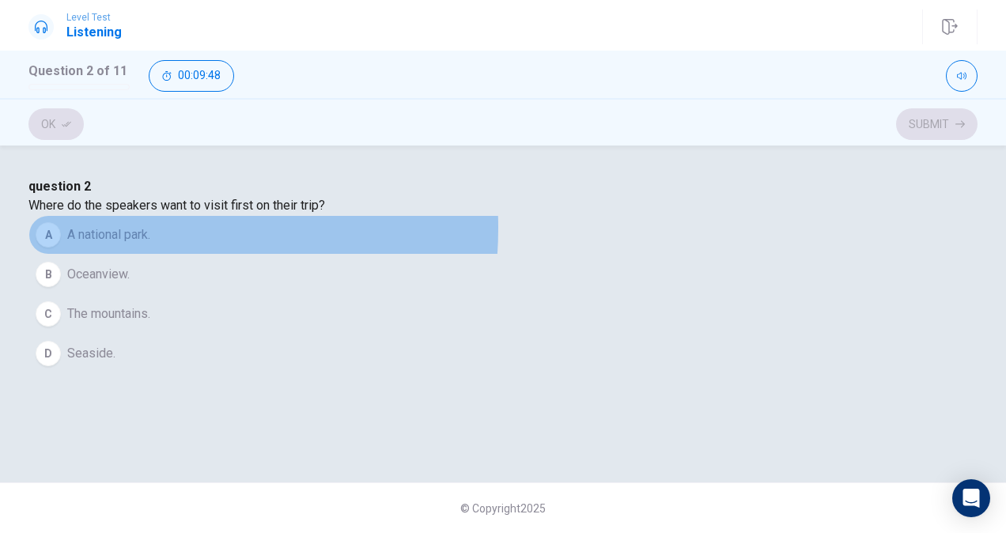
click at [150, 244] on span "A national park." at bounding box center [108, 234] width 83 height 19
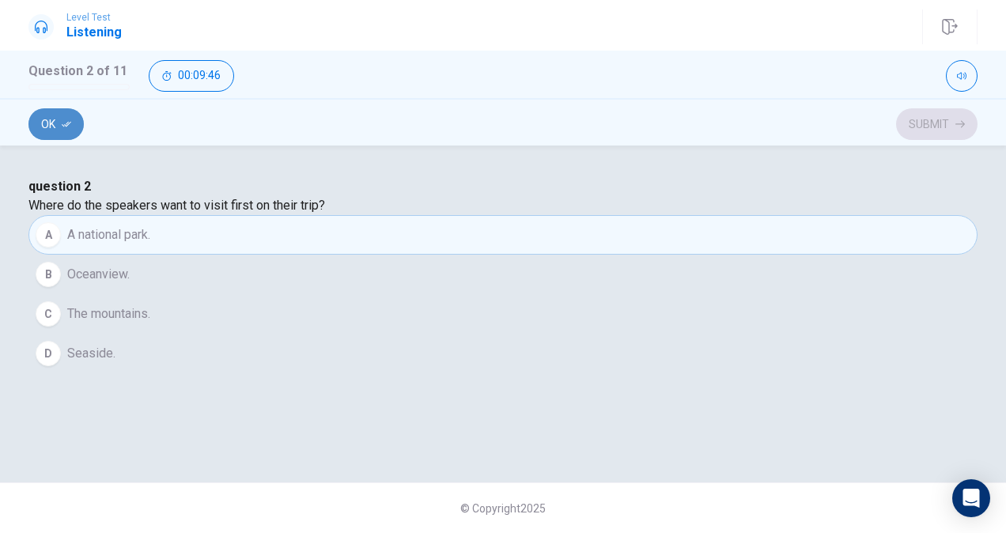
click at [60, 123] on button "Ok" at bounding box center [55, 124] width 55 height 32
click at [946, 125] on button "Submit" at bounding box center [936, 124] width 81 height 32
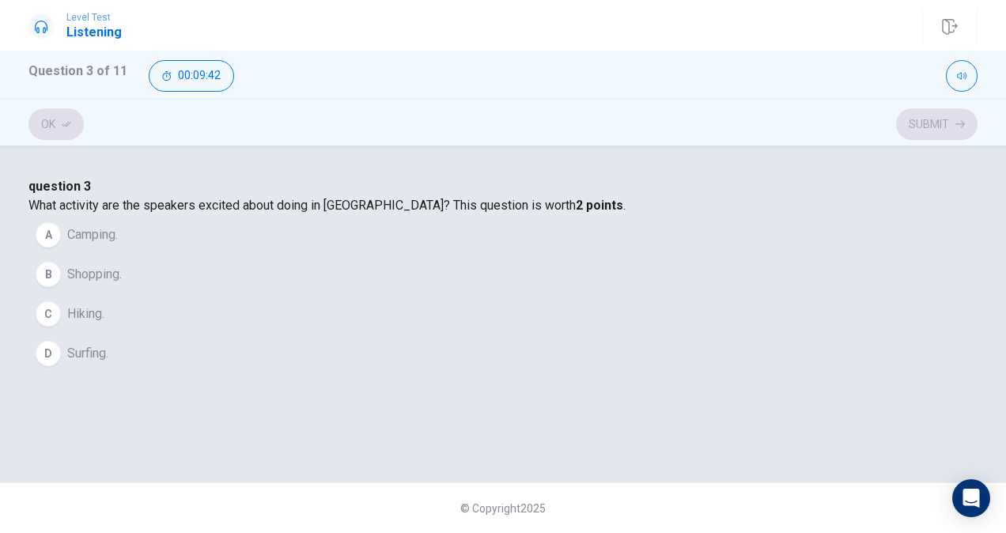
click at [108, 363] on span "Surfing." at bounding box center [87, 353] width 41 height 19
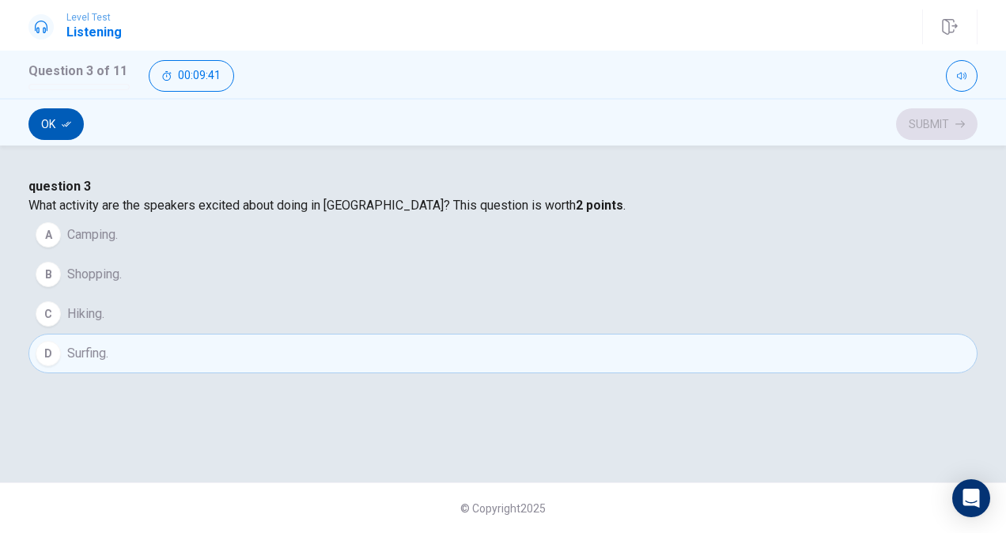
click at [49, 121] on button "Ok" at bounding box center [55, 124] width 55 height 32
click at [932, 129] on button "Submit" at bounding box center [936, 124] width 81 height 32
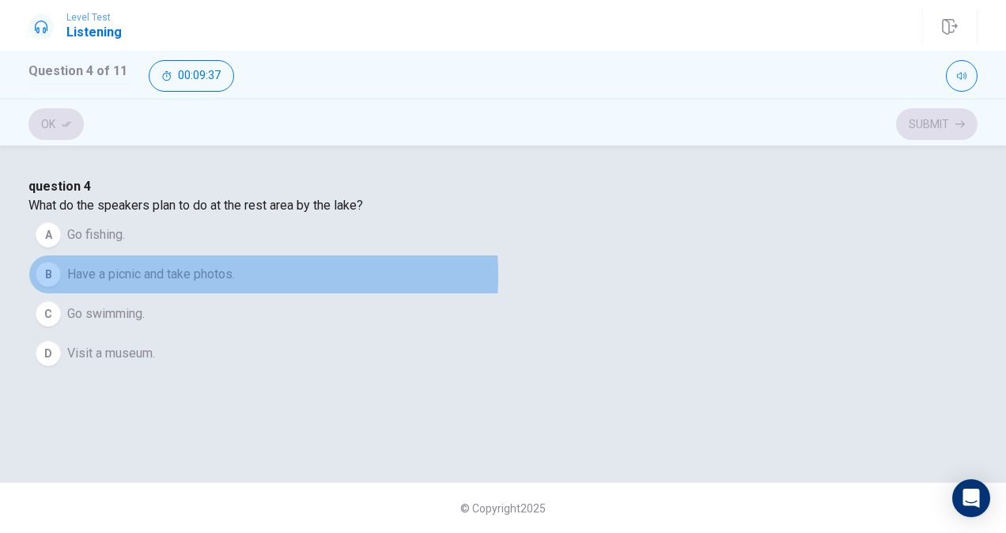
click at [235, 284] on span "Have a picnic and take photos." at bounding box center [151, 274] width 168 height 19
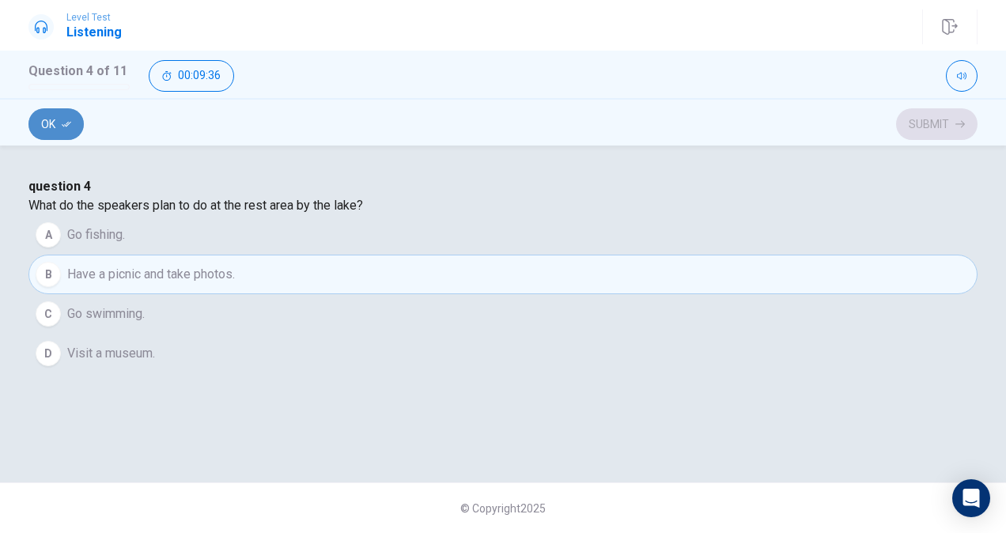
click at [64, 120] on icon "button" at bounding box center [66, 123] width 9 height 9
click at [930, 123] on button "Submit" at bounding box center [936, 124] width 81 height 32
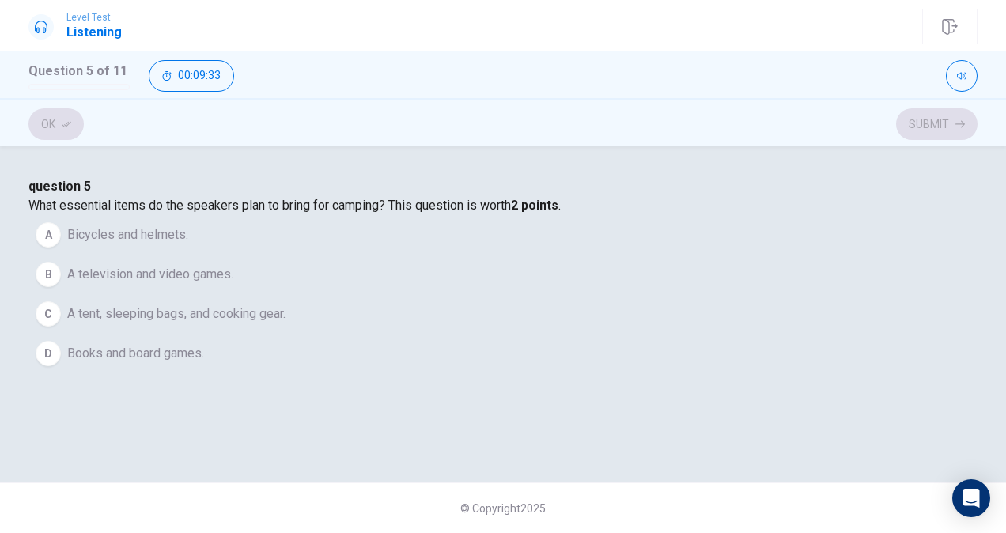
click at [188, 244] on span "Bicycles and helmets." at bounding box center [127, 234] width 121 height 19
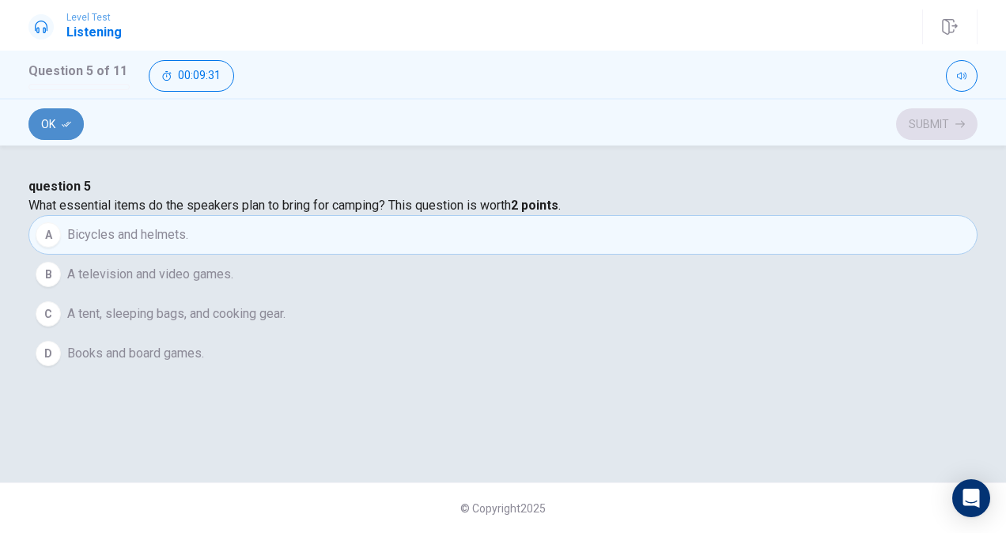
click at [54, 127] on button "Ok" at bounding box center [55, 124] width 55 height 32
click at [942, 121] on button "Submit" at bounding box center [936, 124] width 81 height 32
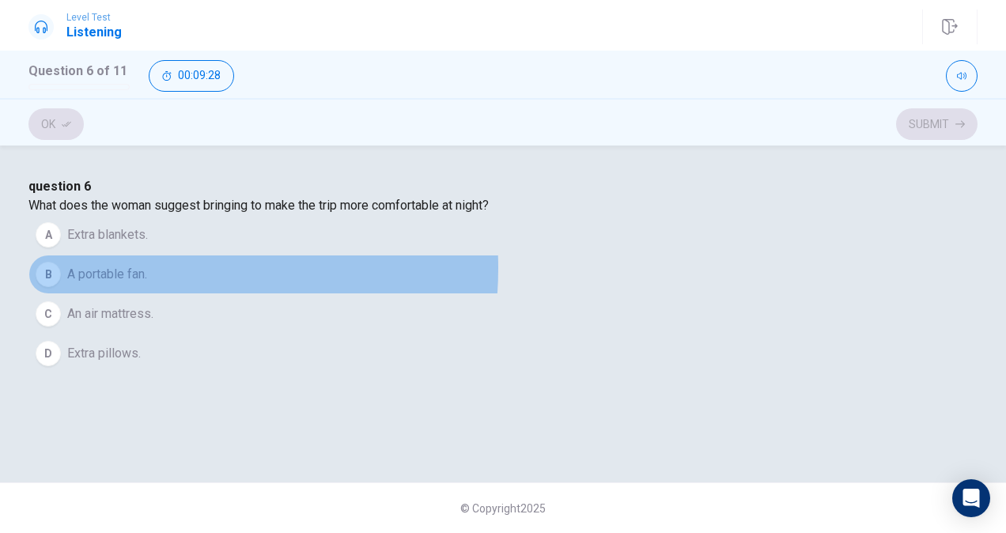
click at [147, 284] on span "A portable fan." at bounding box center [107, 274] width 80 height 19
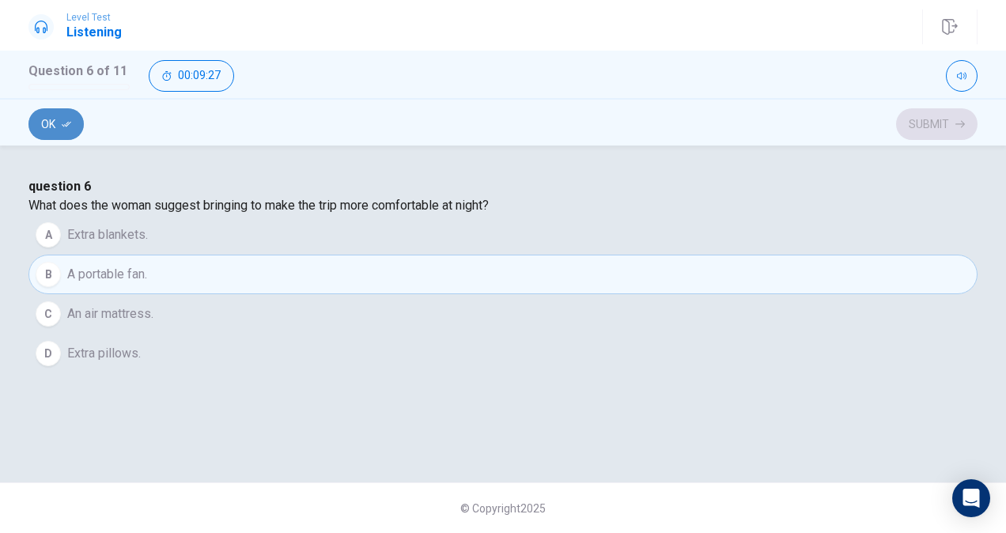
click at [55, 120] on button "Ok" at bounding box center [55, 124] width 55 height 32
click at [930, 130] on button "Submit" at bounding box center [936, 124] width 81 height 32
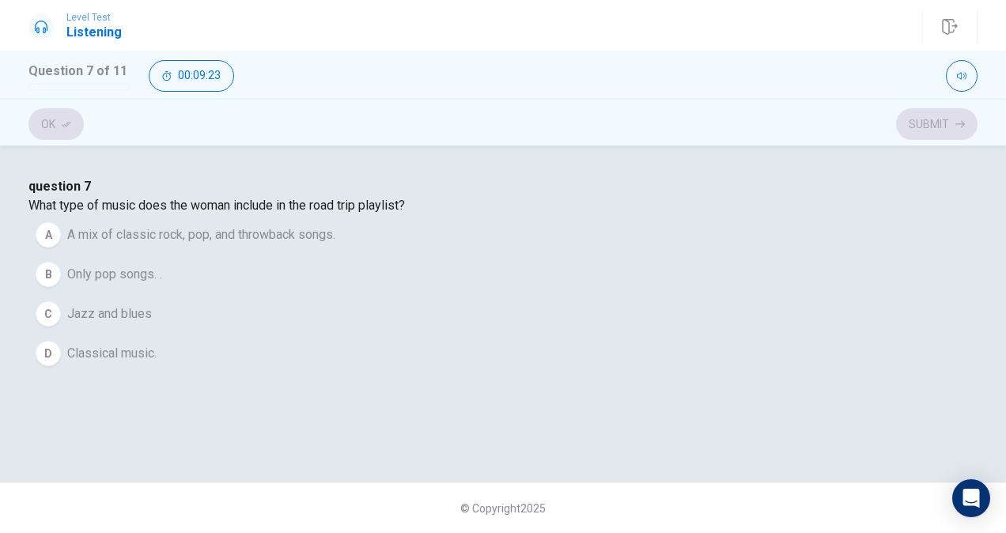
click at [392, 334] on button "C Jazz and blues" at bounding box center [502, 314] width 949 height 40
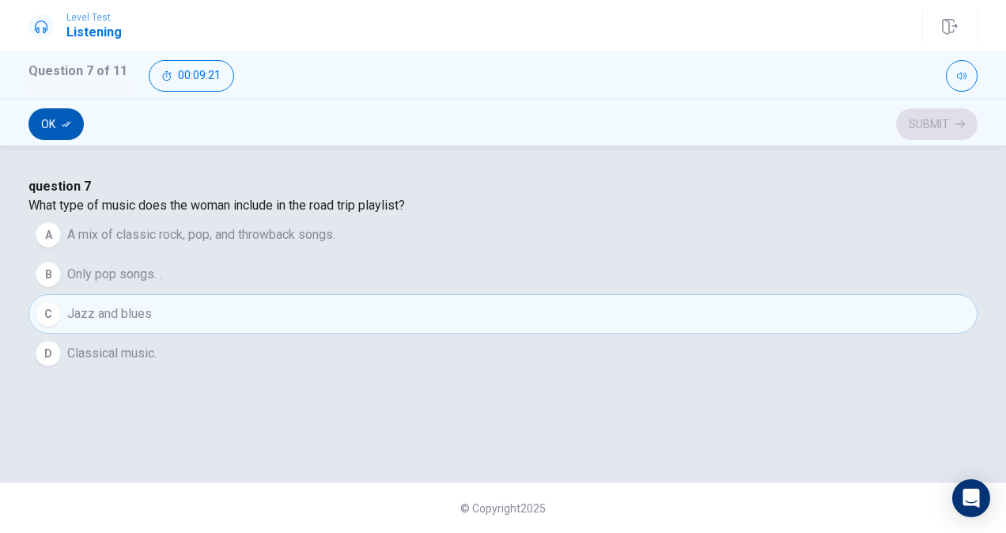
click at [60, 123] on button "Ok" at bounding box center [55, 124] width 55 height 32
click at [942, 127] on button "Submit" at bounding box center [936, 124] width 81 height 32
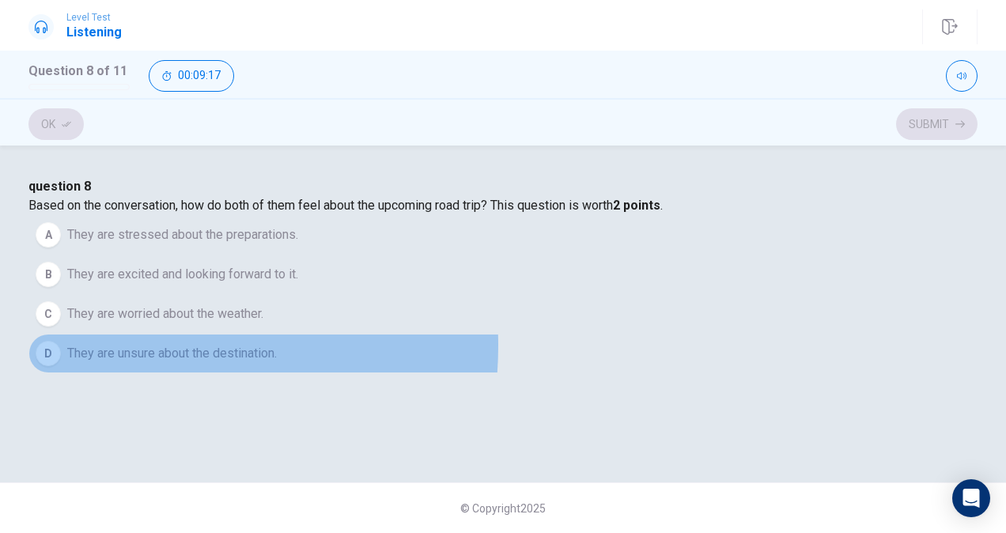
click at [277, 363] on span "They are unsure about the destination." at bounding box center [172, 353] width 210 height 19
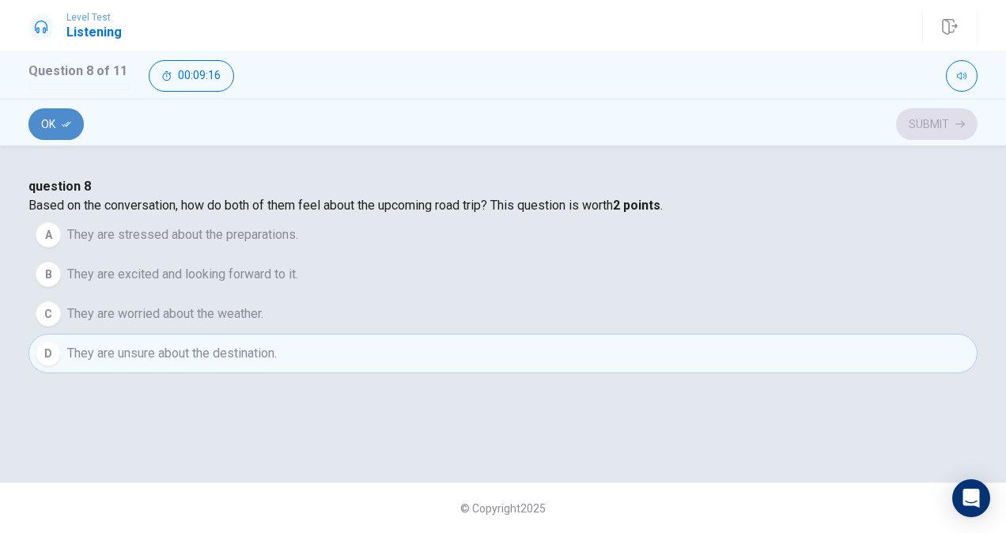
click at [62, 129] on button "Ok" at bounding box center [55, 124] width 55 height 32
click at [934, 125] on button "Submit" at bounding box center [936, 124] width 81 height 32
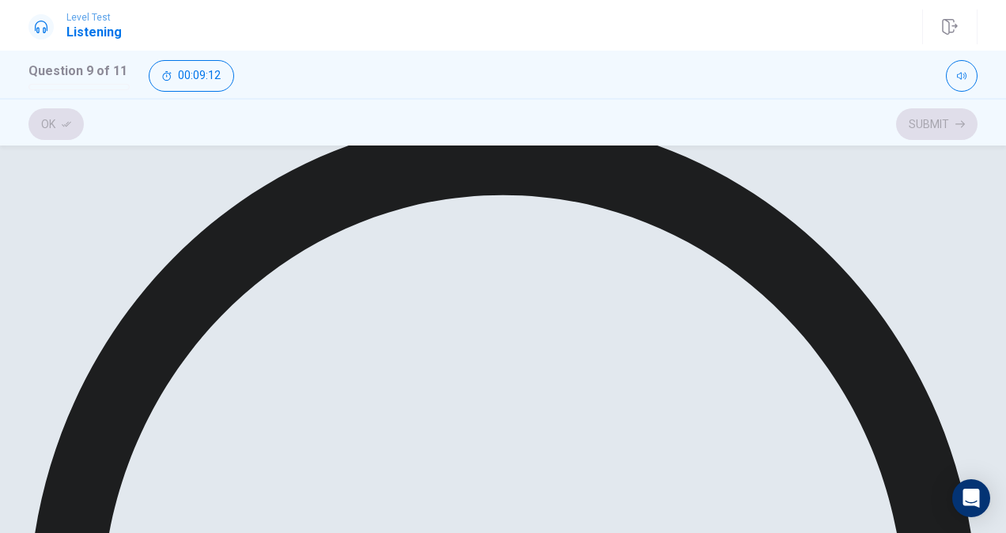
scroll to position [101, 0]
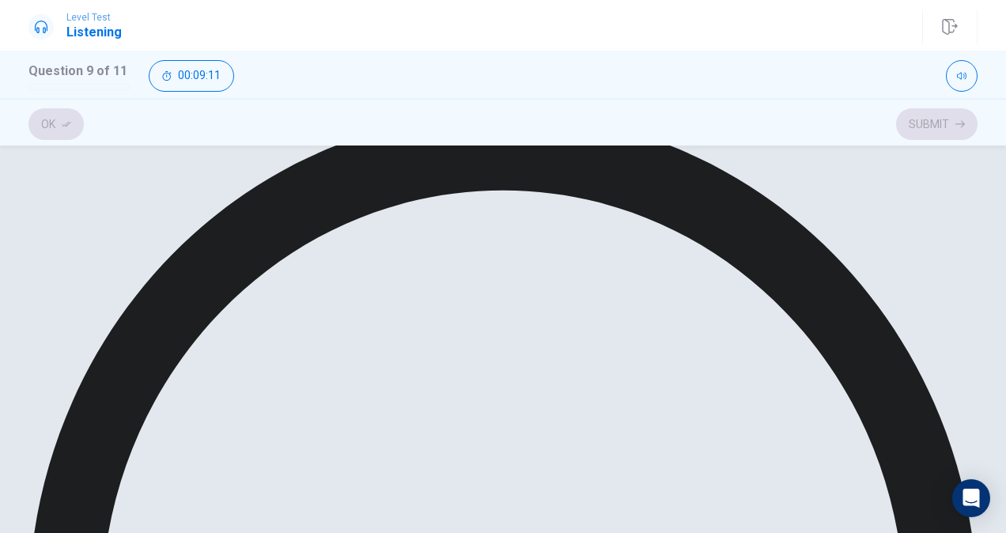
click at [53, 125] on button "Ok" at bounding box center [55, 124] width 55 height 32
click at [930, 124] on button "Submit" at bounding box center [936, 124] width 81 height 32
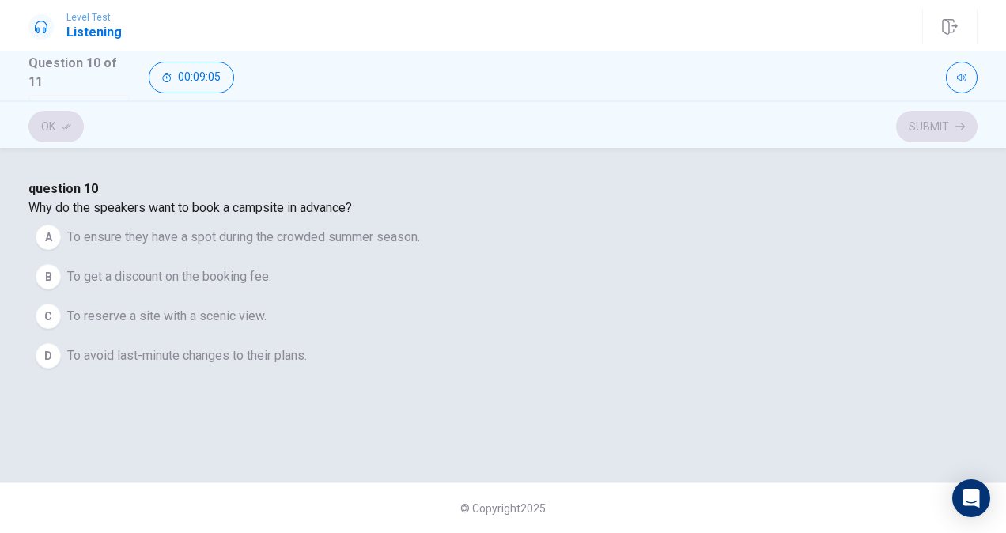
click at [267, 318] on span "To reserve a site with a scenic view." at bounding box center [166, 316] width 199 height 19
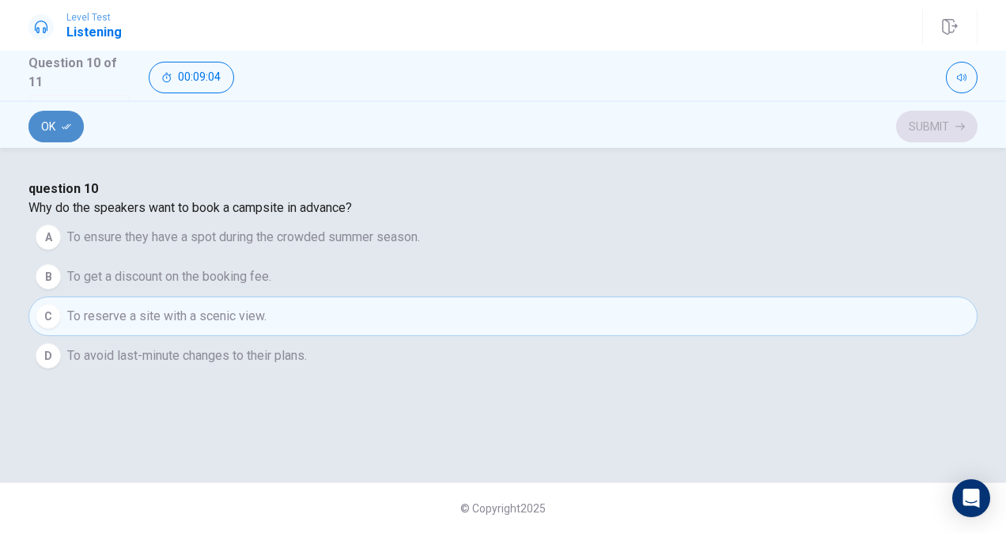
click at [52, 129] on button "Ok" at bounding box center [55, 127] width 55 height 32
click at [933, 128] on button "Submit" at bounding box center [936, 127] width 81 height 32
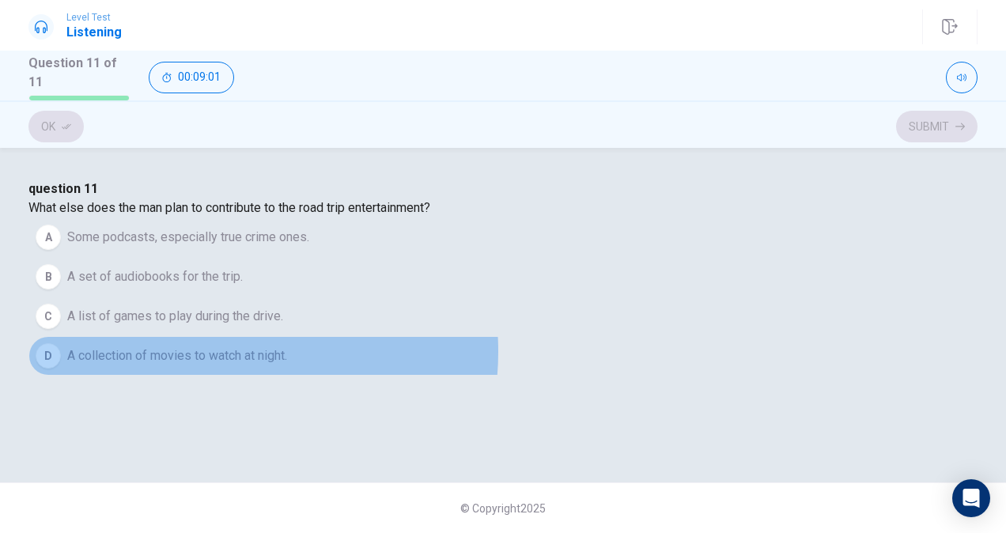
click at [287, 354] on span "A collection of movies to watch at night." at bounding box center [177, 356] width 220 height 19
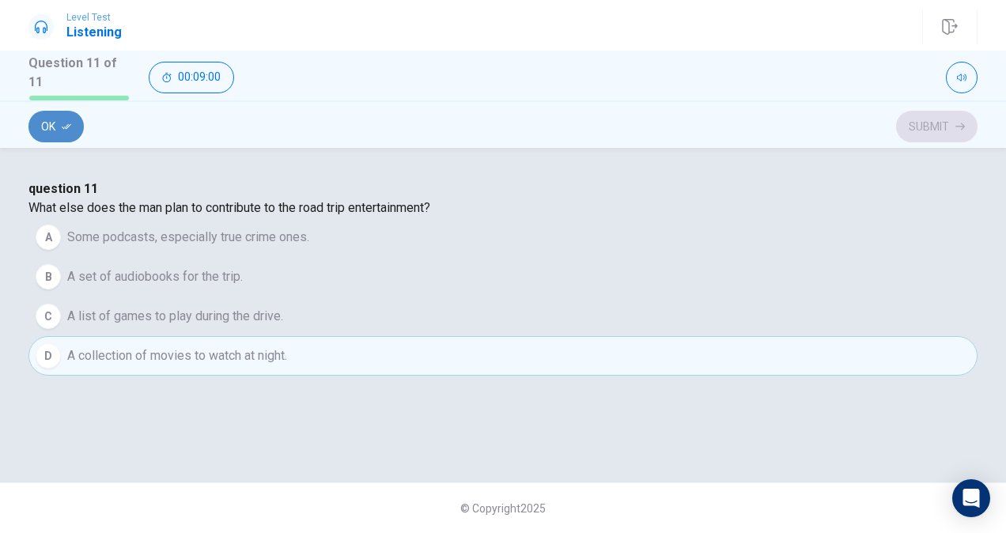
click at [54, 130] on button "Ok" at bounding box center [55, 127] width 55 height 32
click at [935, 125] on button "Submit" at bounding box center [936, 127] width 81 height 32
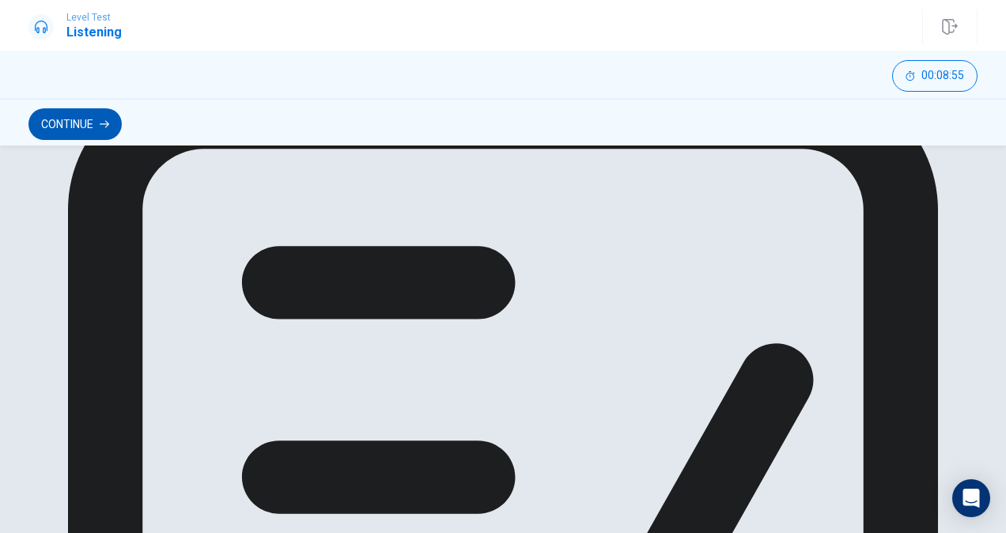
click at [89, 127] on button "Continue" at bounding box center [74, 124] width 93 height 32
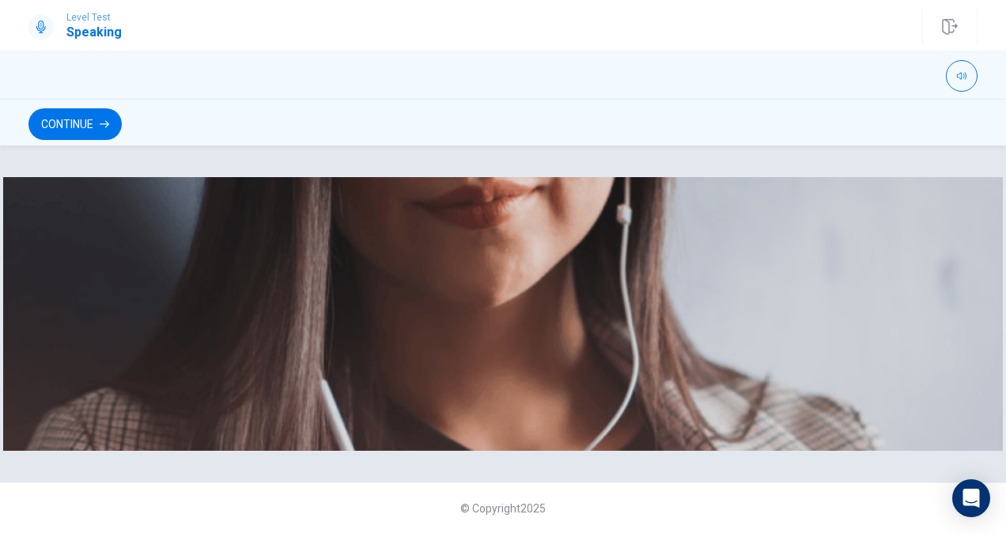
scroll to position [231, 0]
click at [70, 135] on button "Continue" at bounding box center [74, 124] width 93 height 32
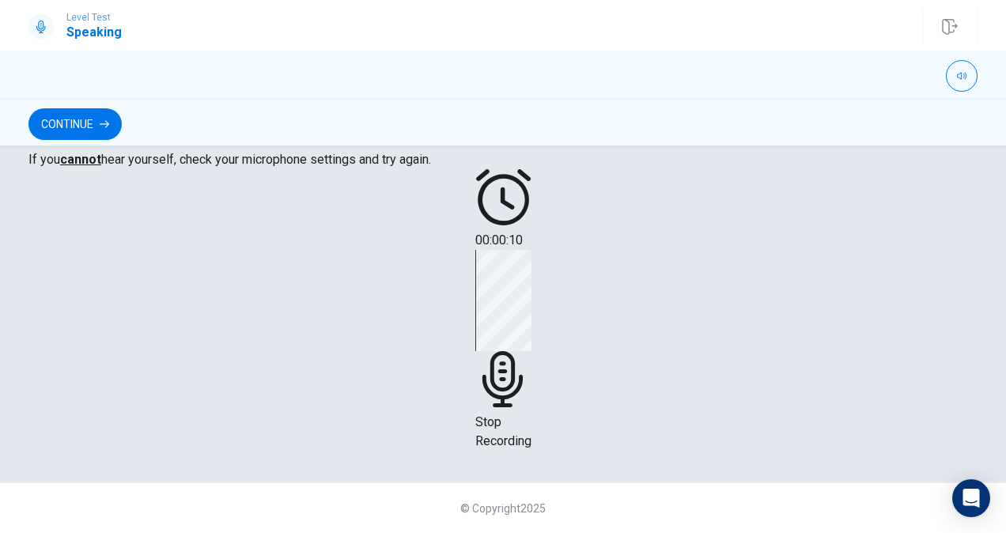
scroll to position [416, 0]
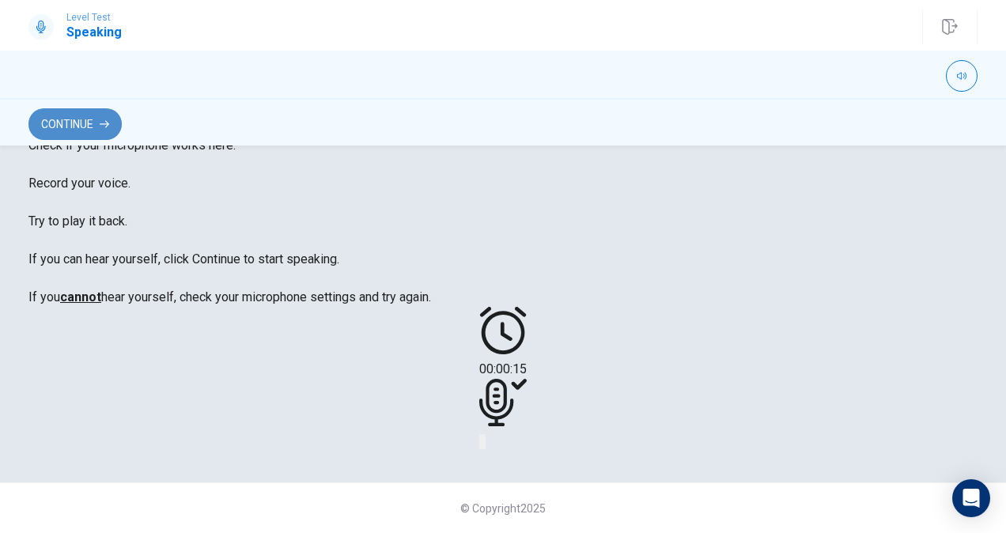
click at [78, 126] on button "Continue" at bounding box center [74, 124] width 93 height 32
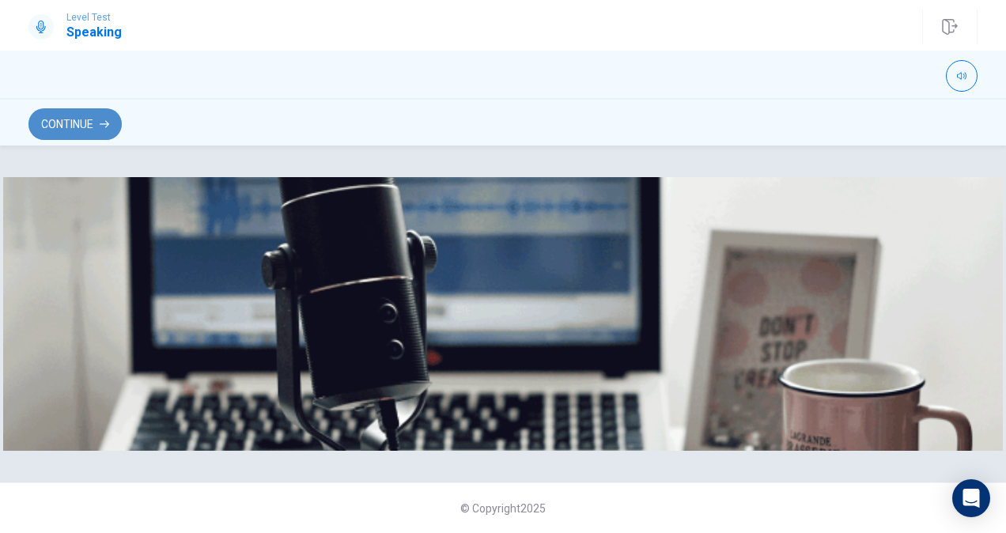
click at [81, 126] on button "Continue" at bounding box center [74, 124] width 93 height 32
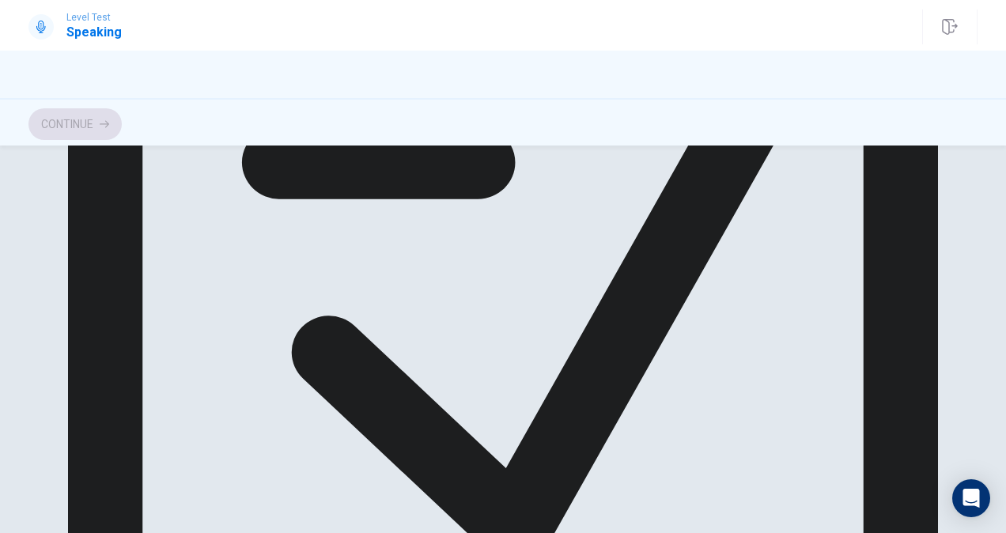
scroll to position [138, 0]
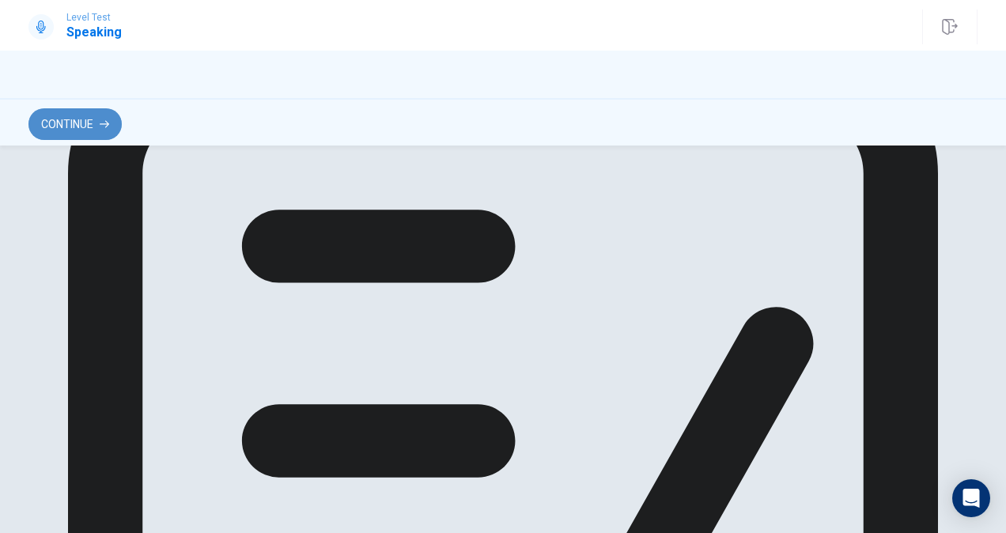
click at [81, 123] on button "Continue" at bounding box center [74, 124] width 93 height 32
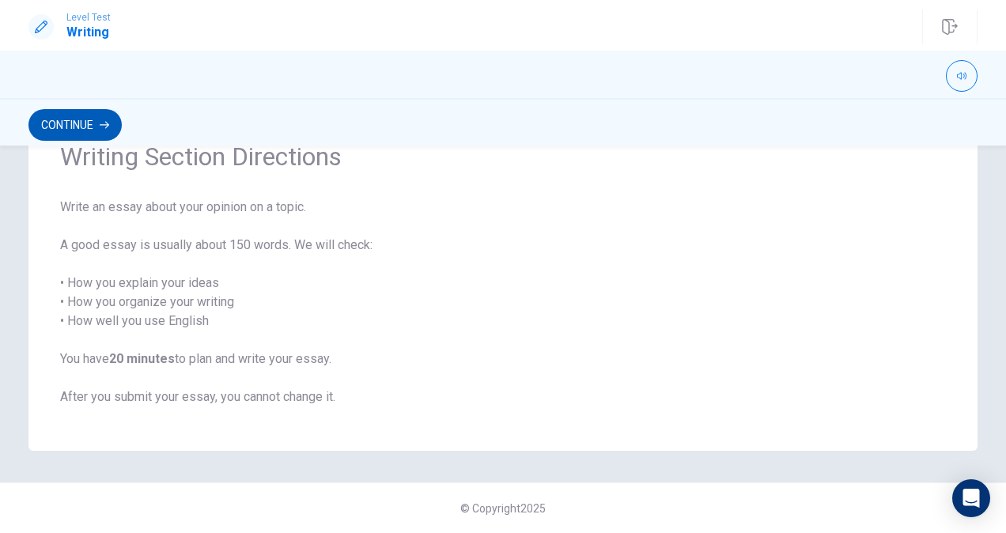
click at [122, 123] on button "Continue" at bounding box center [74, 125] width 93 height 32
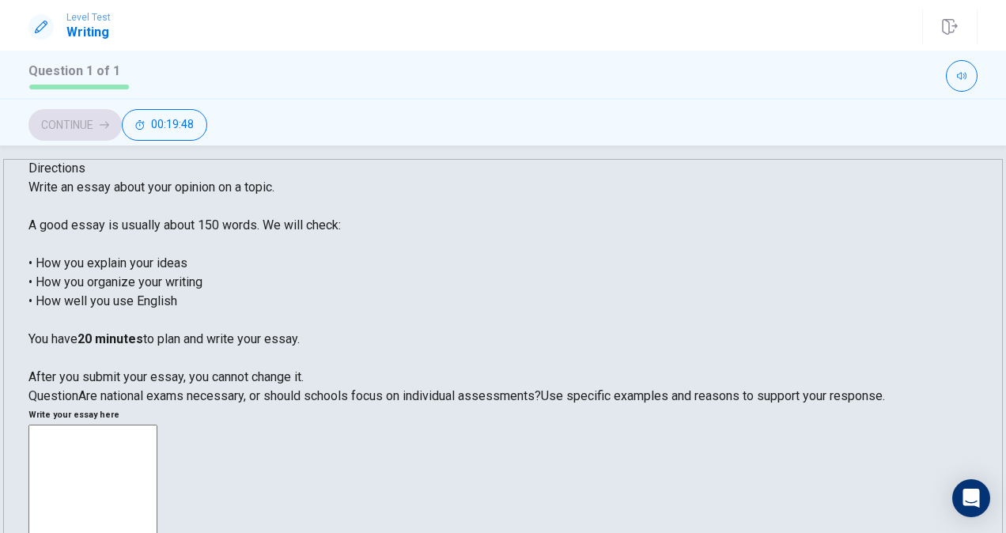
scroll to position [8, 0]
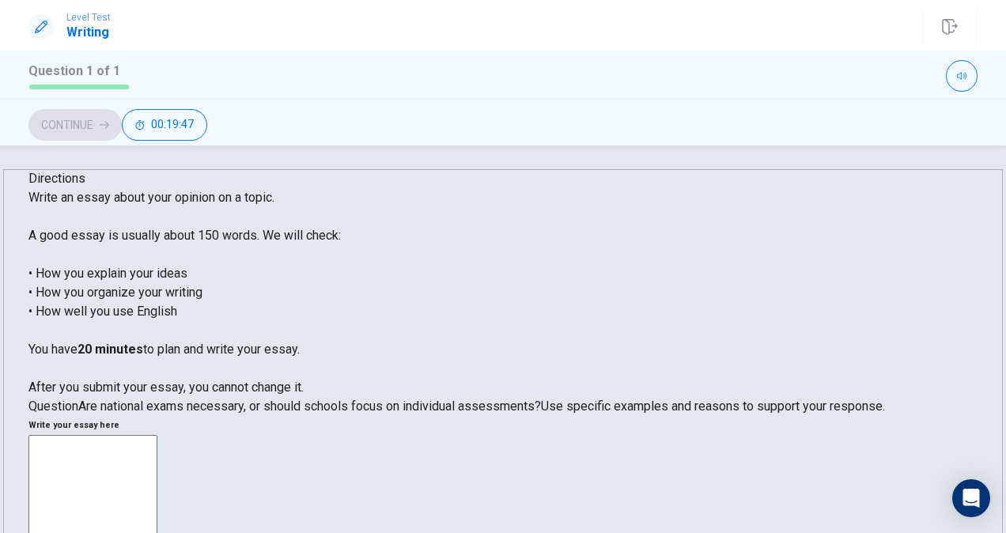
type textarea "t"
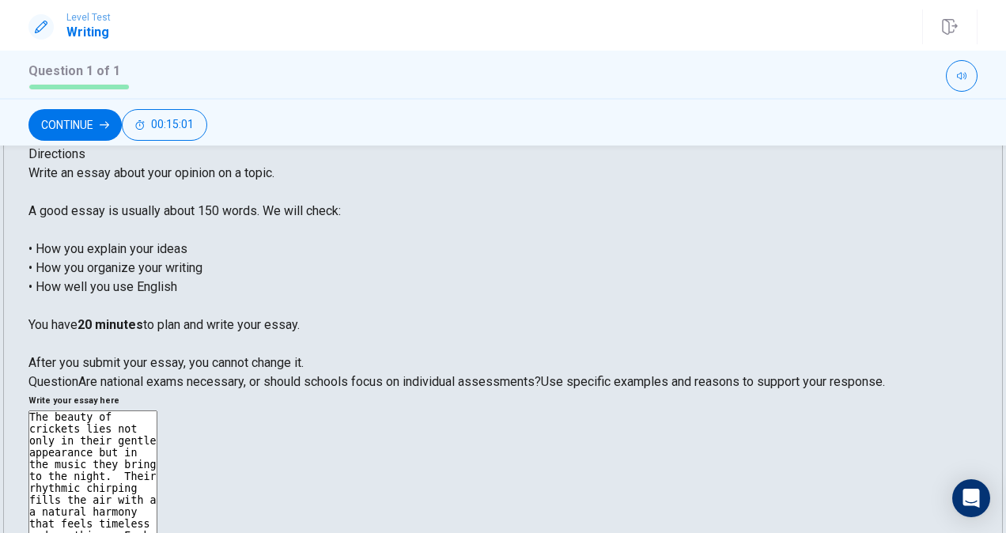
scroll to position [0, 0]
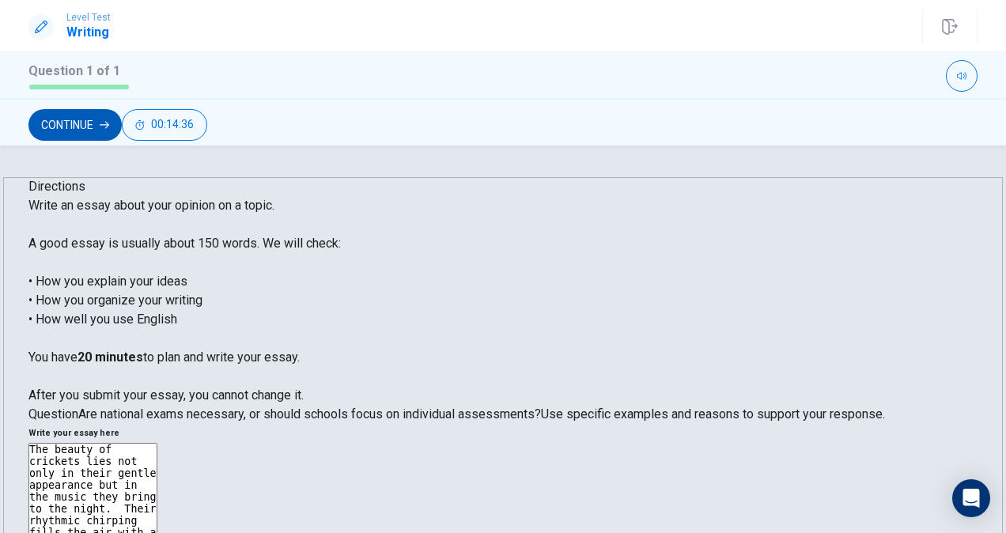
type textarea "The beauty of crickets lies not only in their gentle appearance but in the musi…"
click at [122, 120] on button "Continue" at bounding box center [74, 125] width 93 height 32
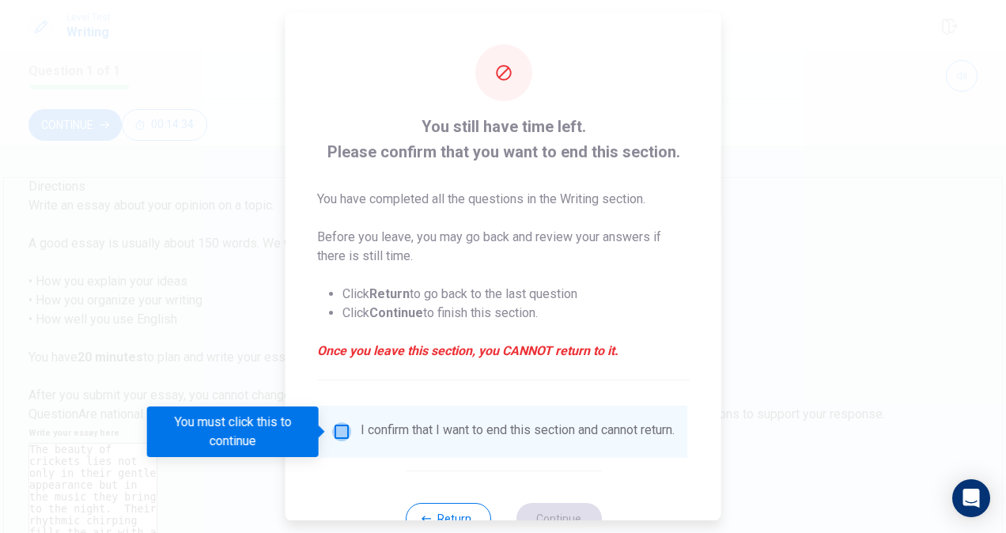
click at [341, 434] on input "You must click this to continue" at bounding box center [341, 431] width 19 height 19
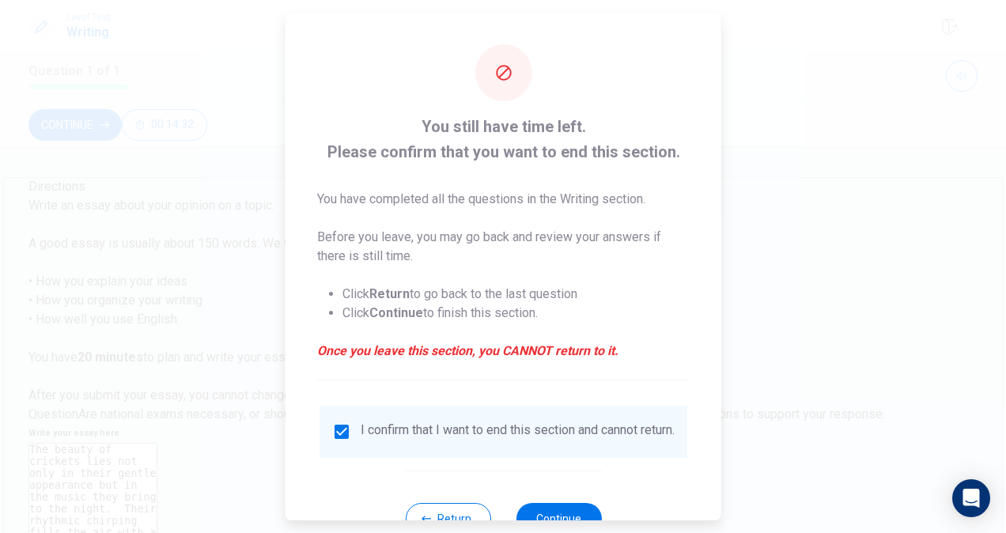
click at [540, 513] on div "Return Continue" at bounding box center [503, 519] width 196 height 96
click at [546, 516] on button "Continue" at bounding box center [558, 519] width 85 height 32
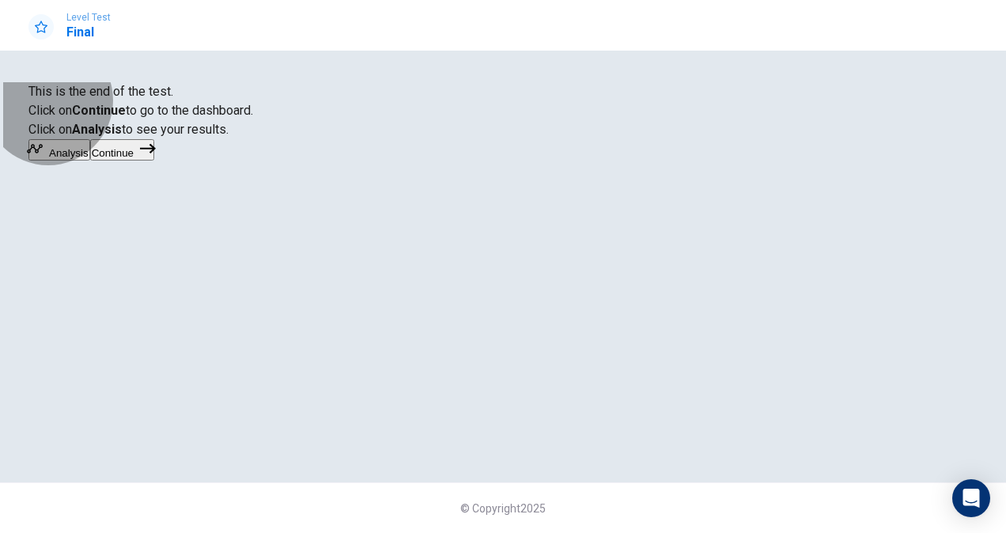
click at [154, 161] on button "Continue" at bounding box center [122, 149] width 64 height 21
